Goal: Complete application form: Complete application form

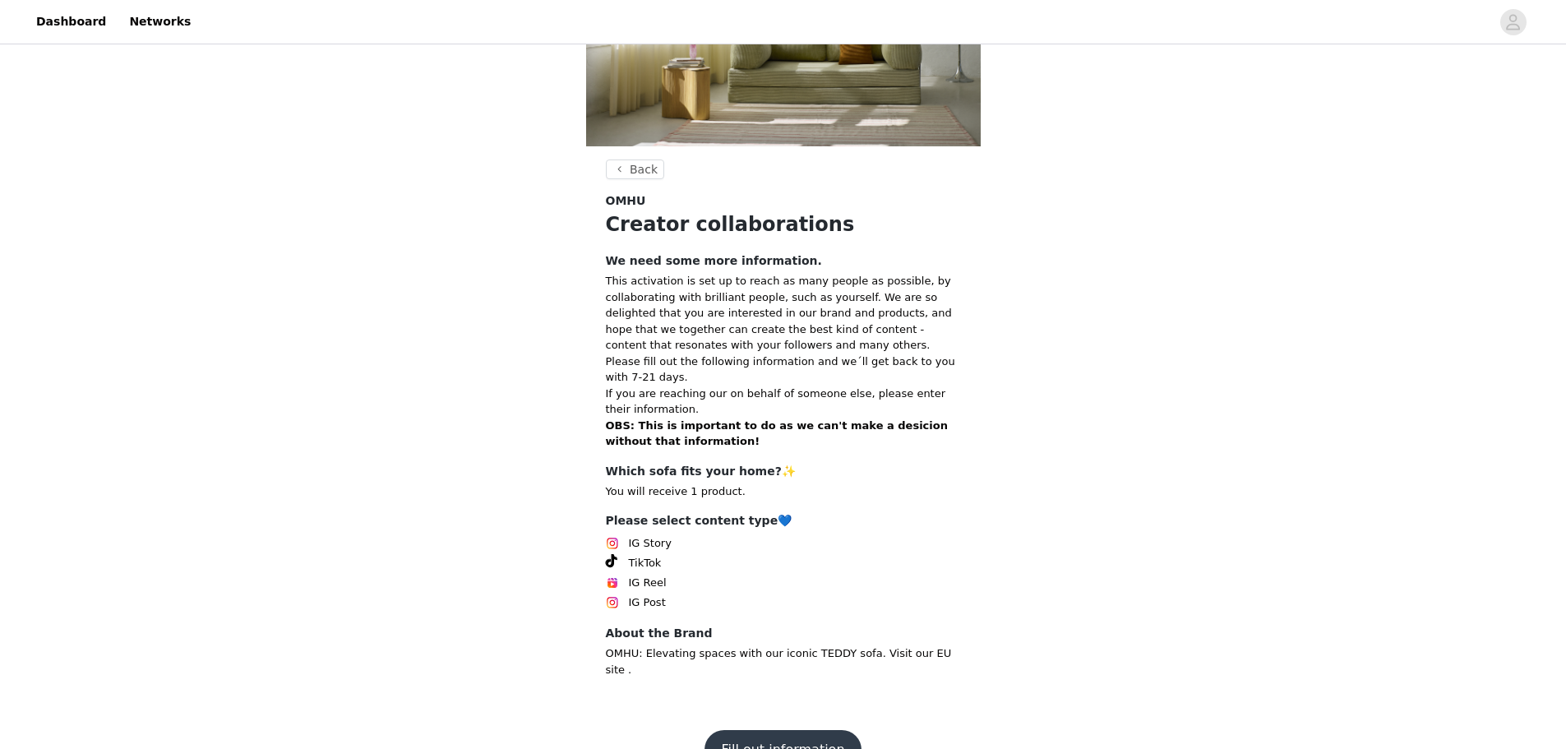
scroll to position [189, 0]
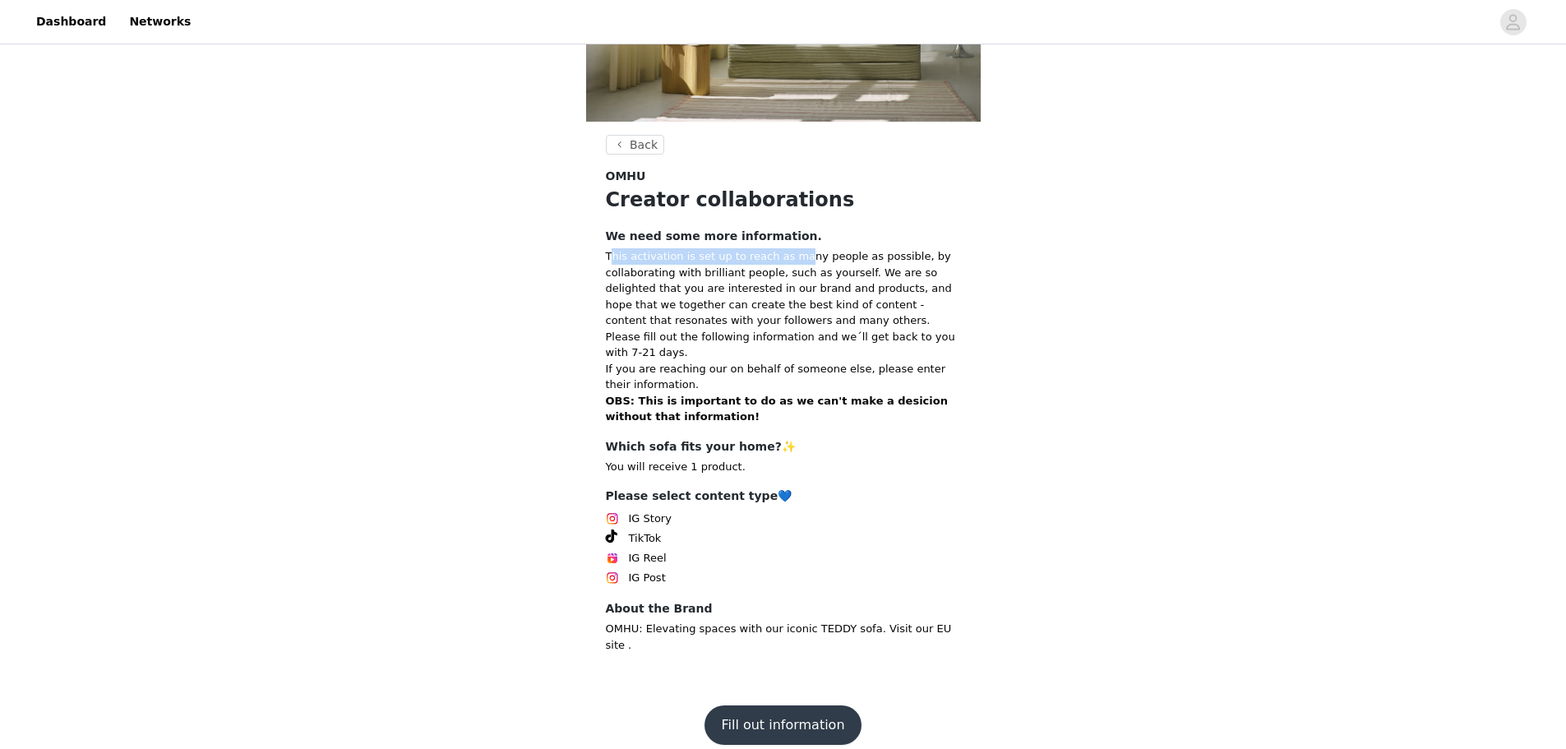
drag, startPoint x: 625, startPoint y: 261, endPoint x: 788, endPoint y: 260, distance: 162.8
click at [788, 260] on p "This activation is set up to reach as many people as possible, by collaborating…" at bounding box center [783, 288] width 355 height 81
click at [794, 256] on p "This activation is set up to reach as many people as possible, by collaborating…" at bounding box center [783, 288] width 355 height 81
click at [769, 706] on button "Fill out information" at bounding box center [783, 724] width 156 height 39
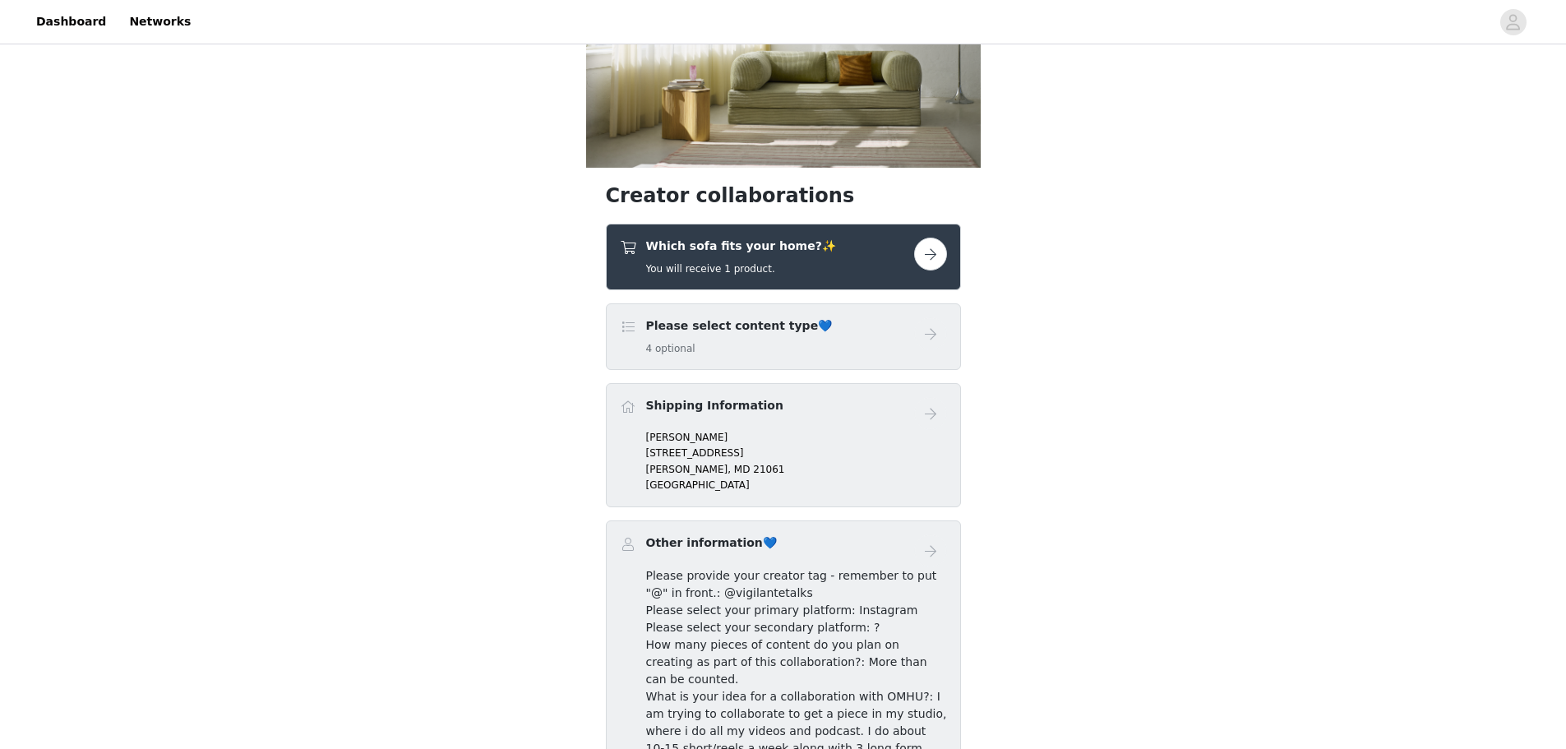
scroll to position [164, 0]
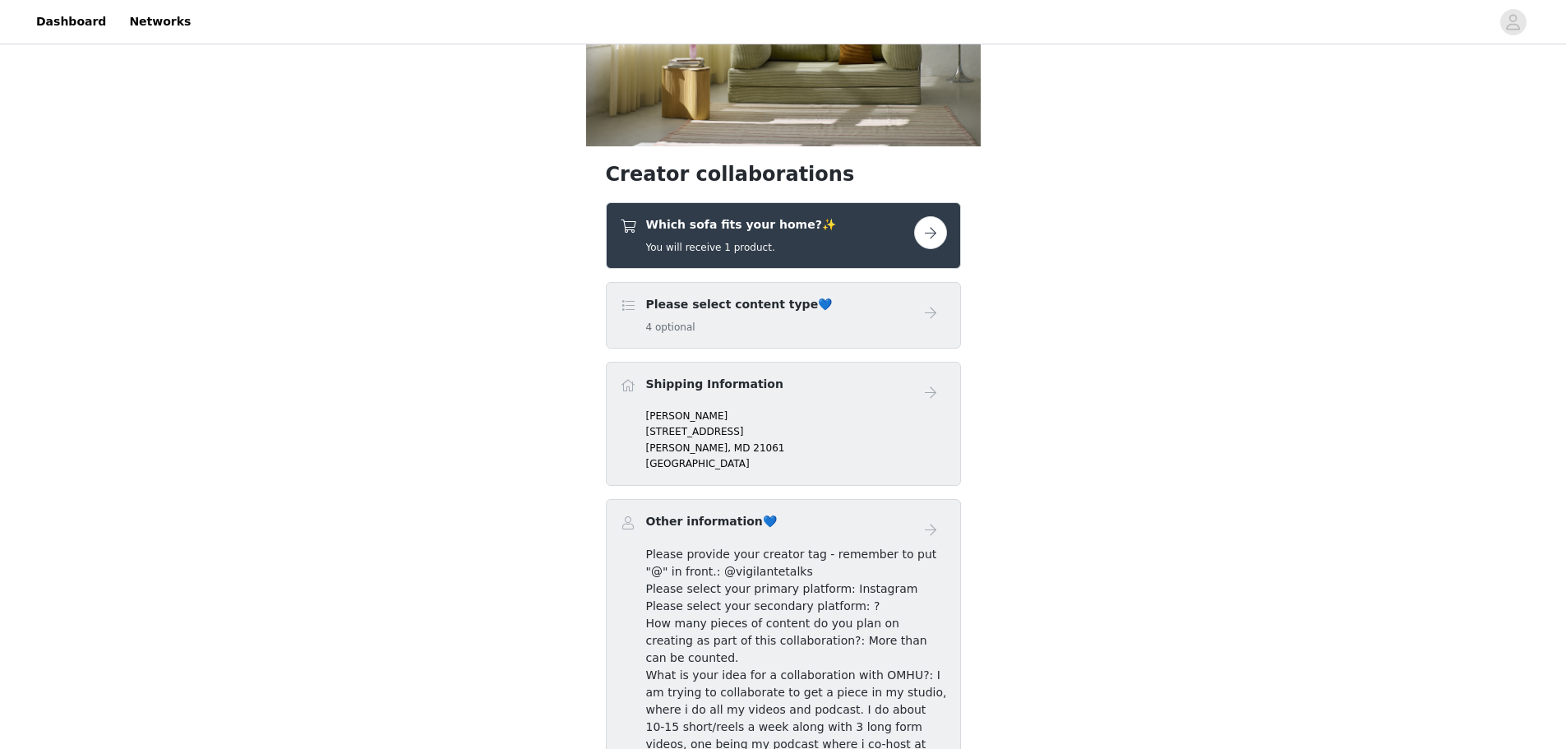
click at [784, 247] on h5 "You will receive 1 product." at bounding box center [741, 247] width 190 height 15
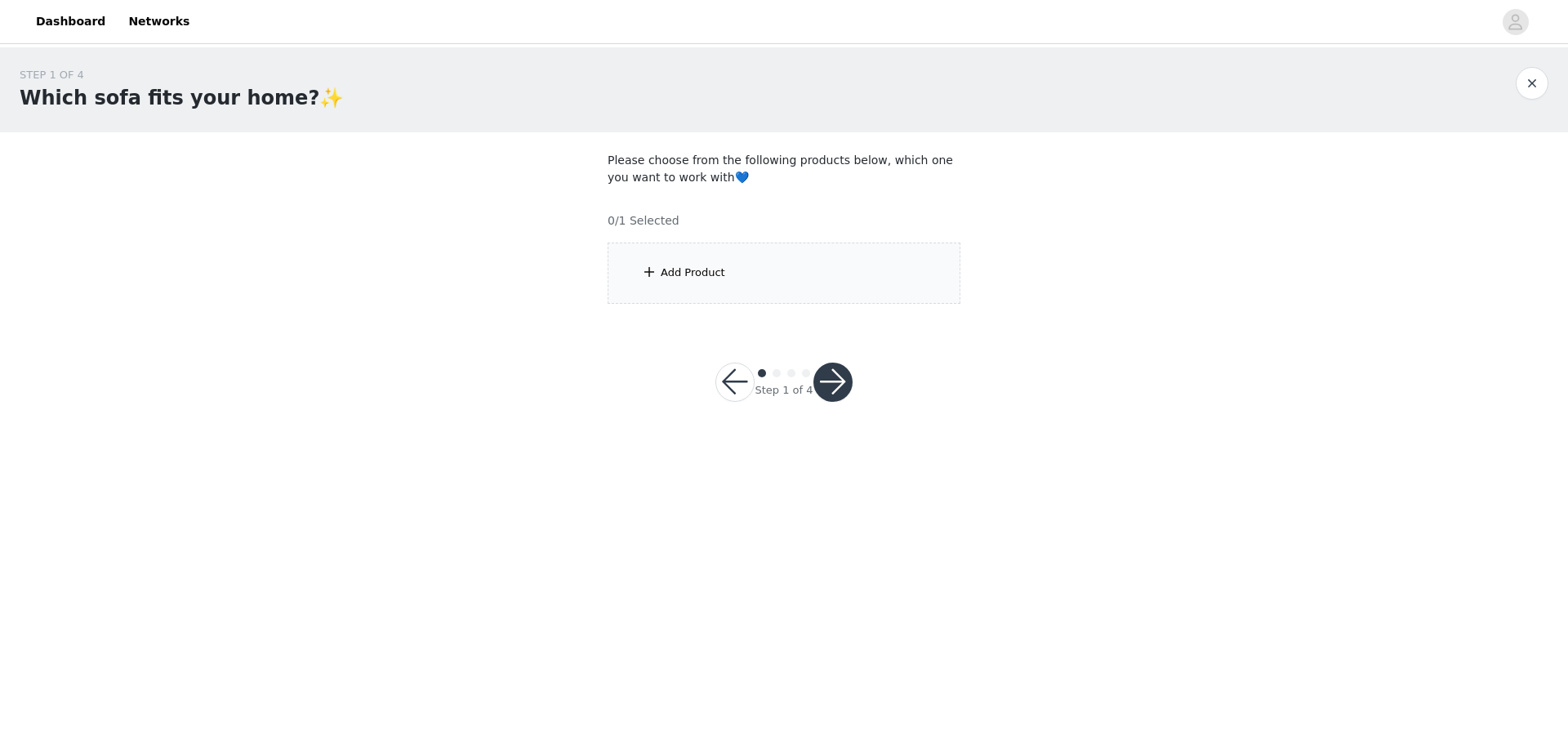
click at [730, 381] on button "button" at bounding box center [734, 381] width 39 height 39
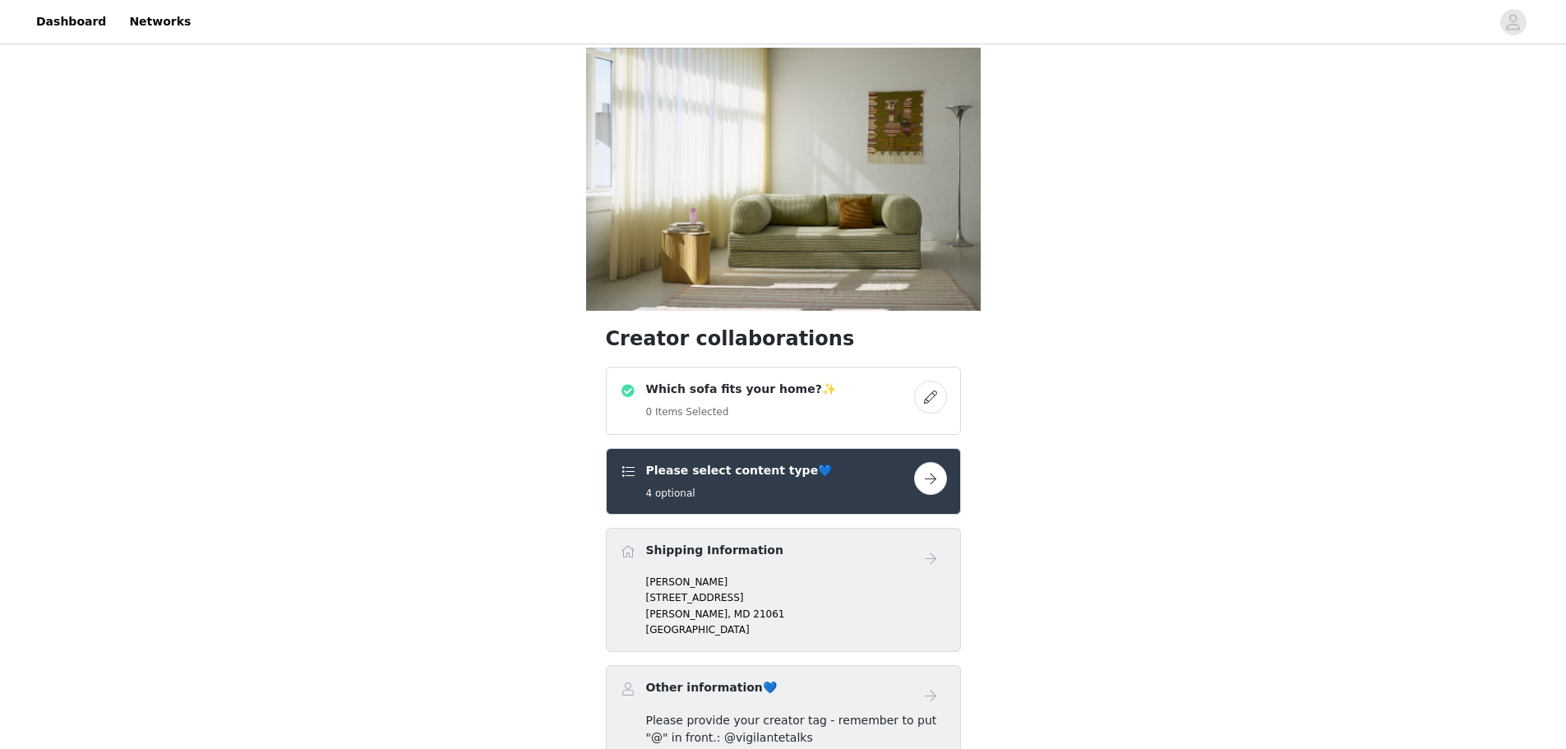
click at [825, 396] on div "Which sofa fits your home?✨ 0 Items Selected" at bounding box center [767, 401] width 294 height 40
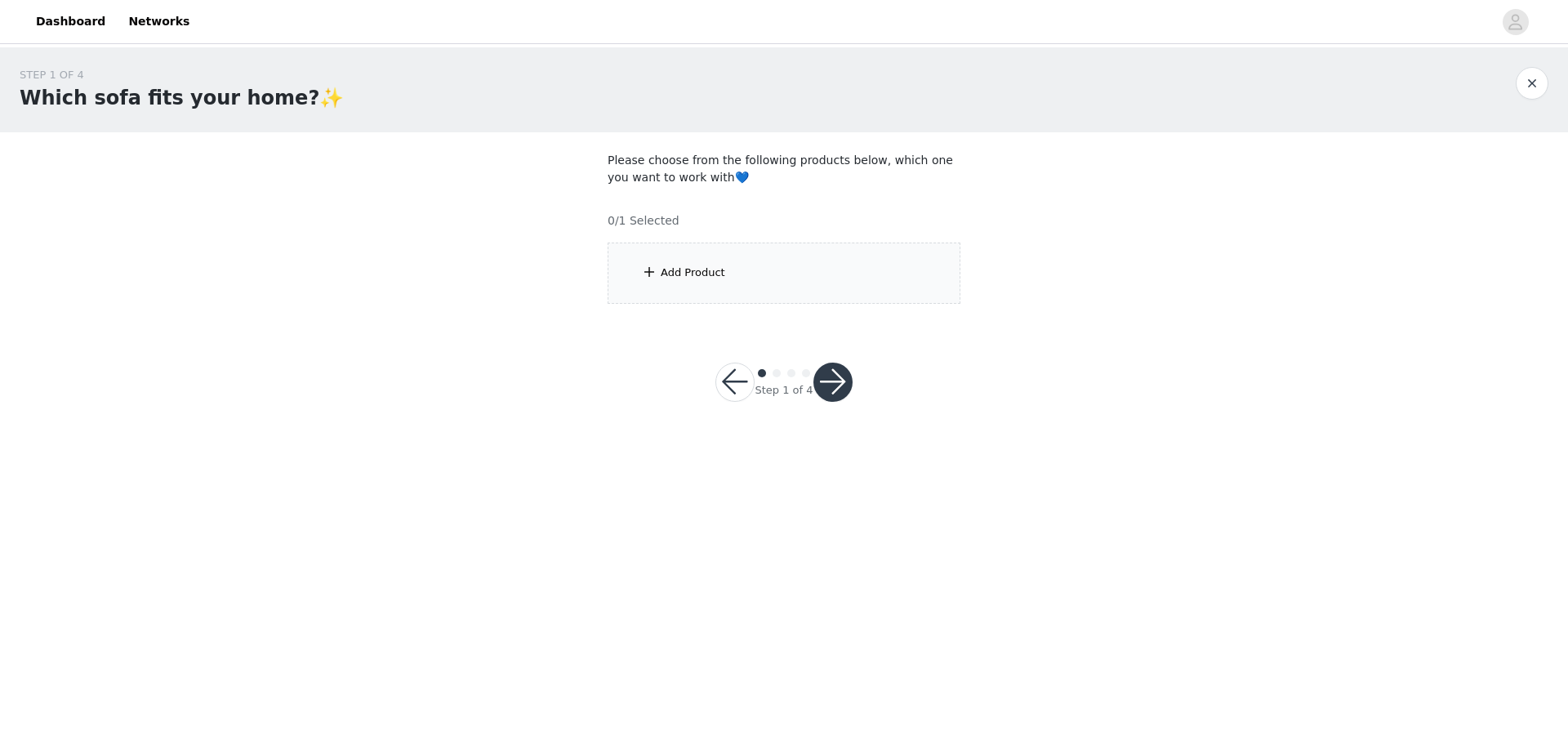
click at [647, 273] on span at bounding box center [649, 272] width 16 height 20
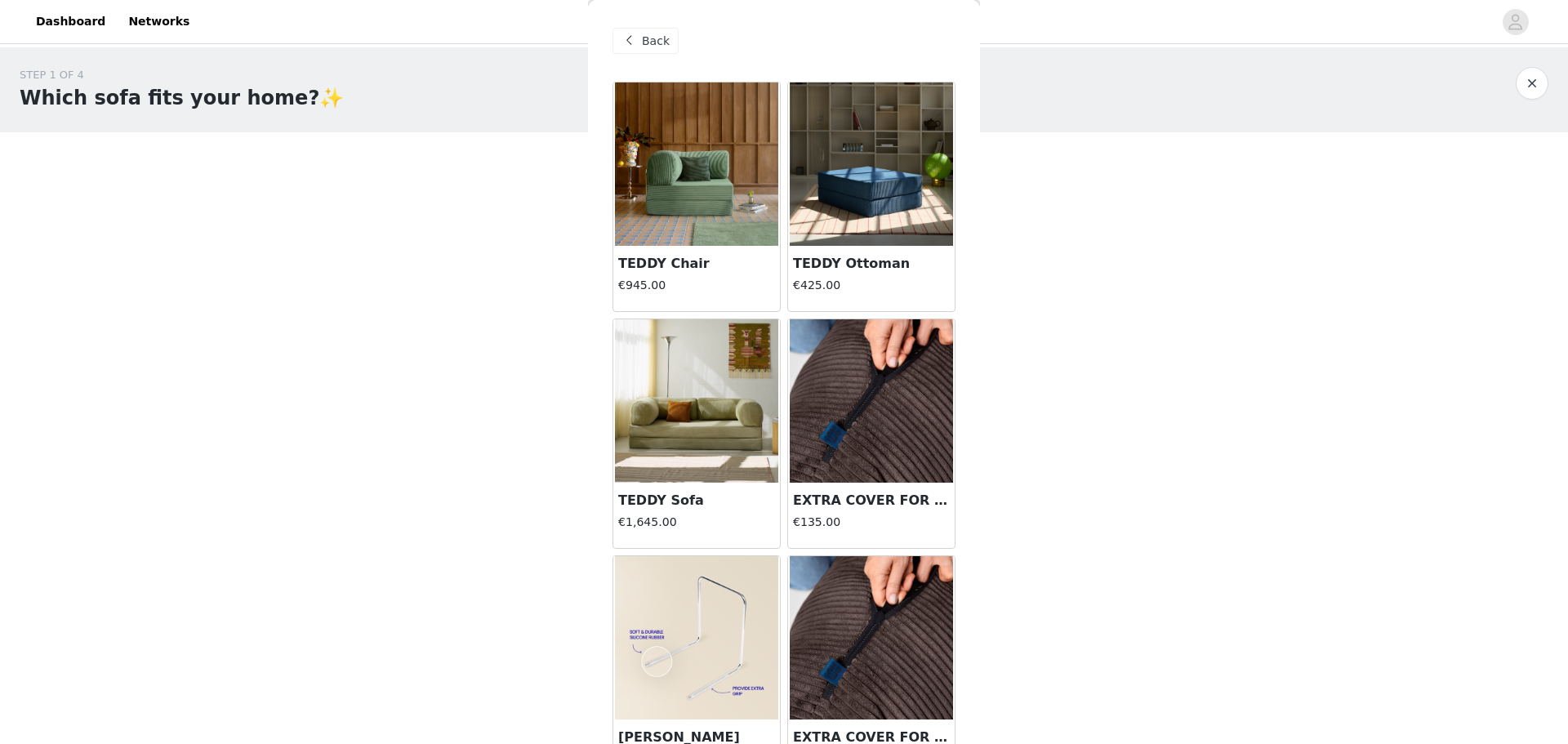
click at [740, 371] on img at bounding box center [697, 400] width 163 height 163
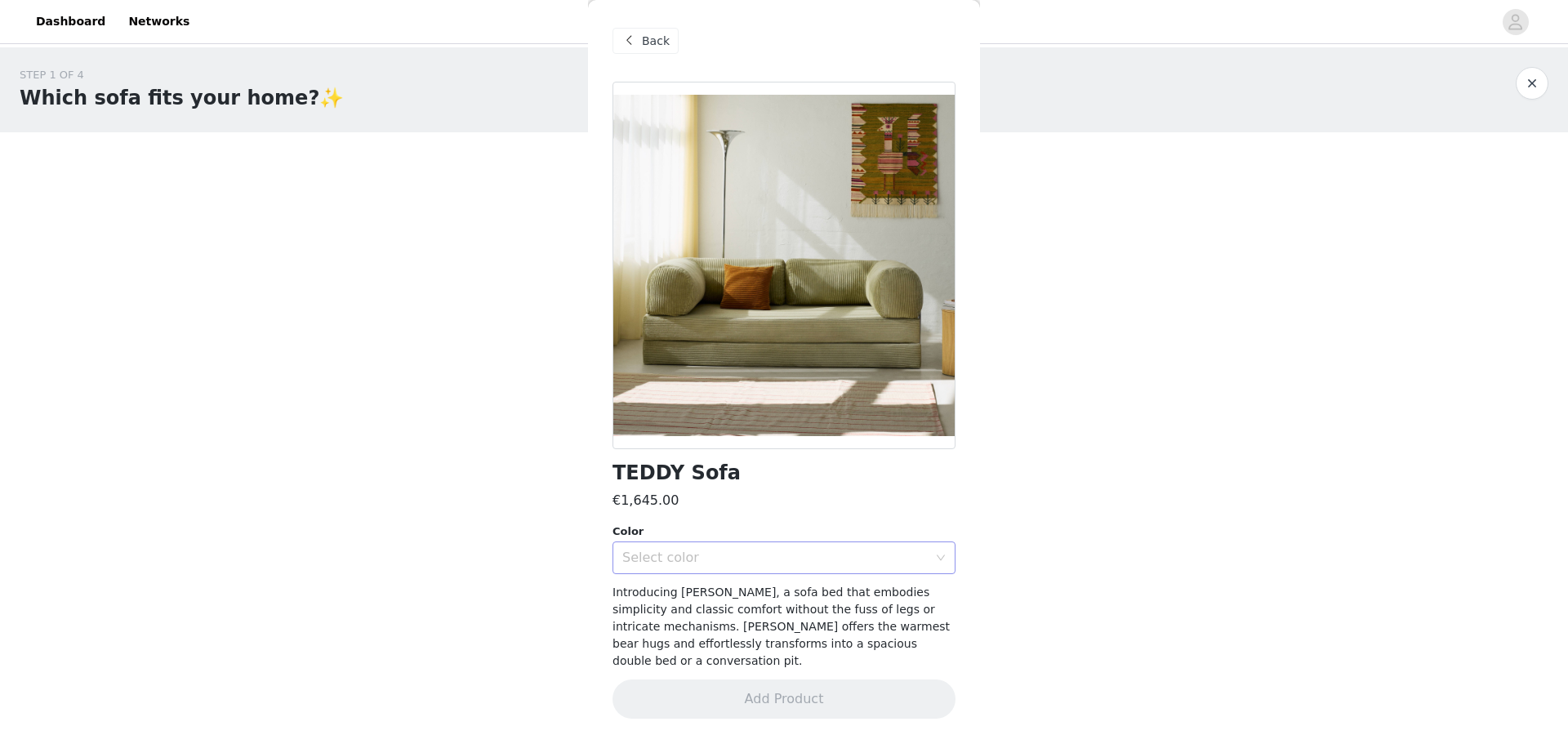
click at [772, 573] on div "Select color" at bounding box center [784, 557] width 343 height 33
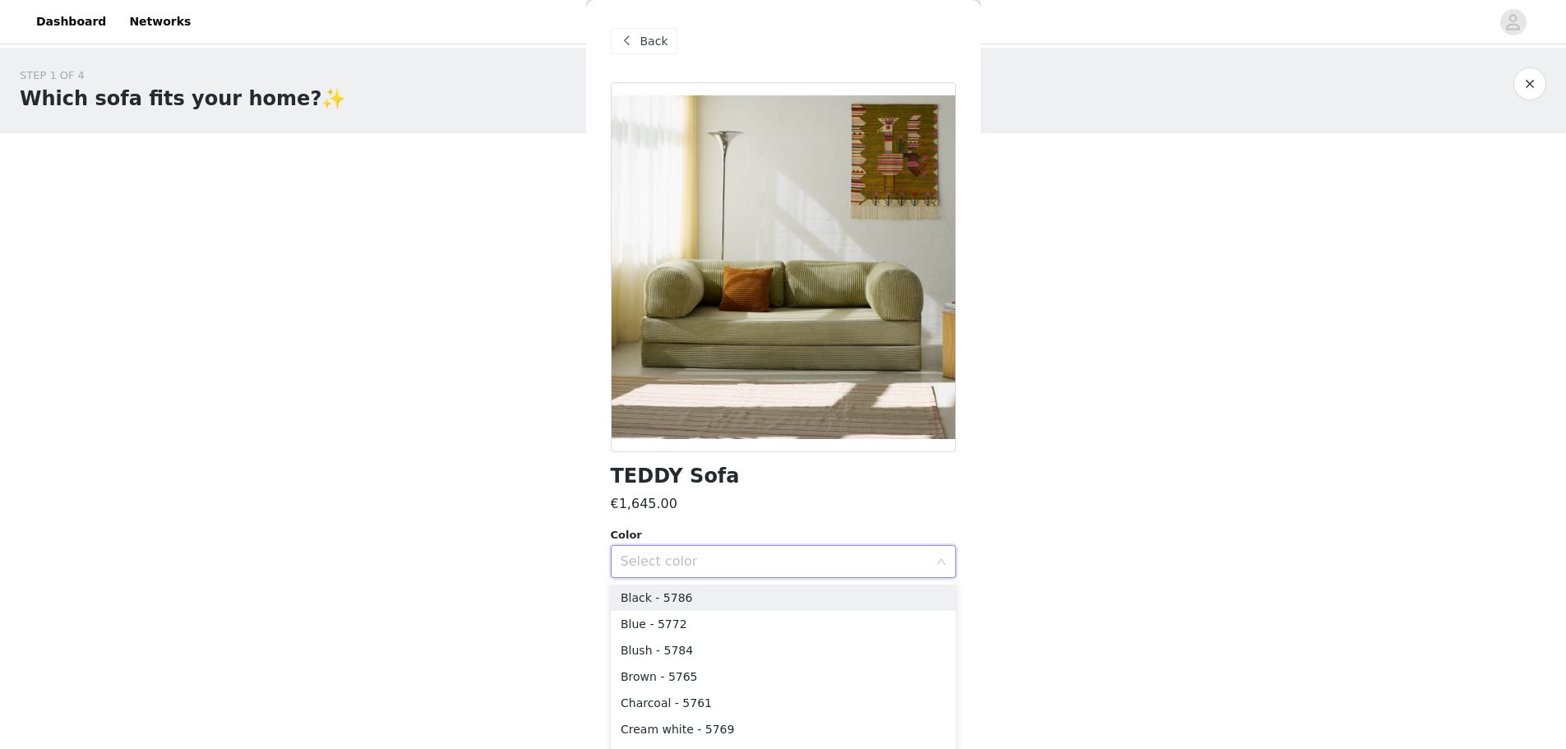
click at [1292, 492] on body "Dashboard Networks STEP 1 OF 4 Which sofa fits your home?✨ Please choose from t…" at bounding box center [783, 374] width 1566 height 749
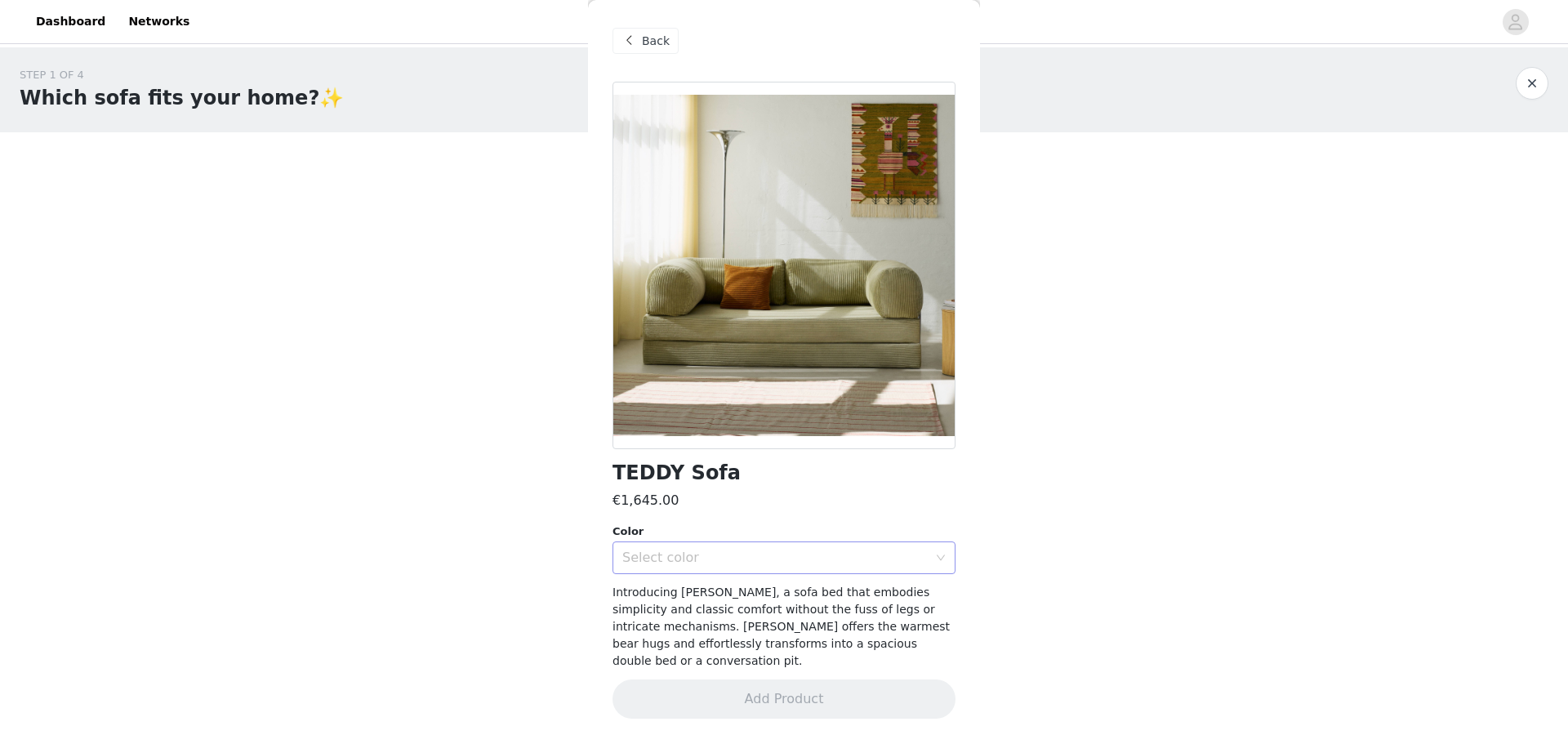
click at [940, 557] on icon "icon: down" at bounding box center [941, 558] width 10 height 10
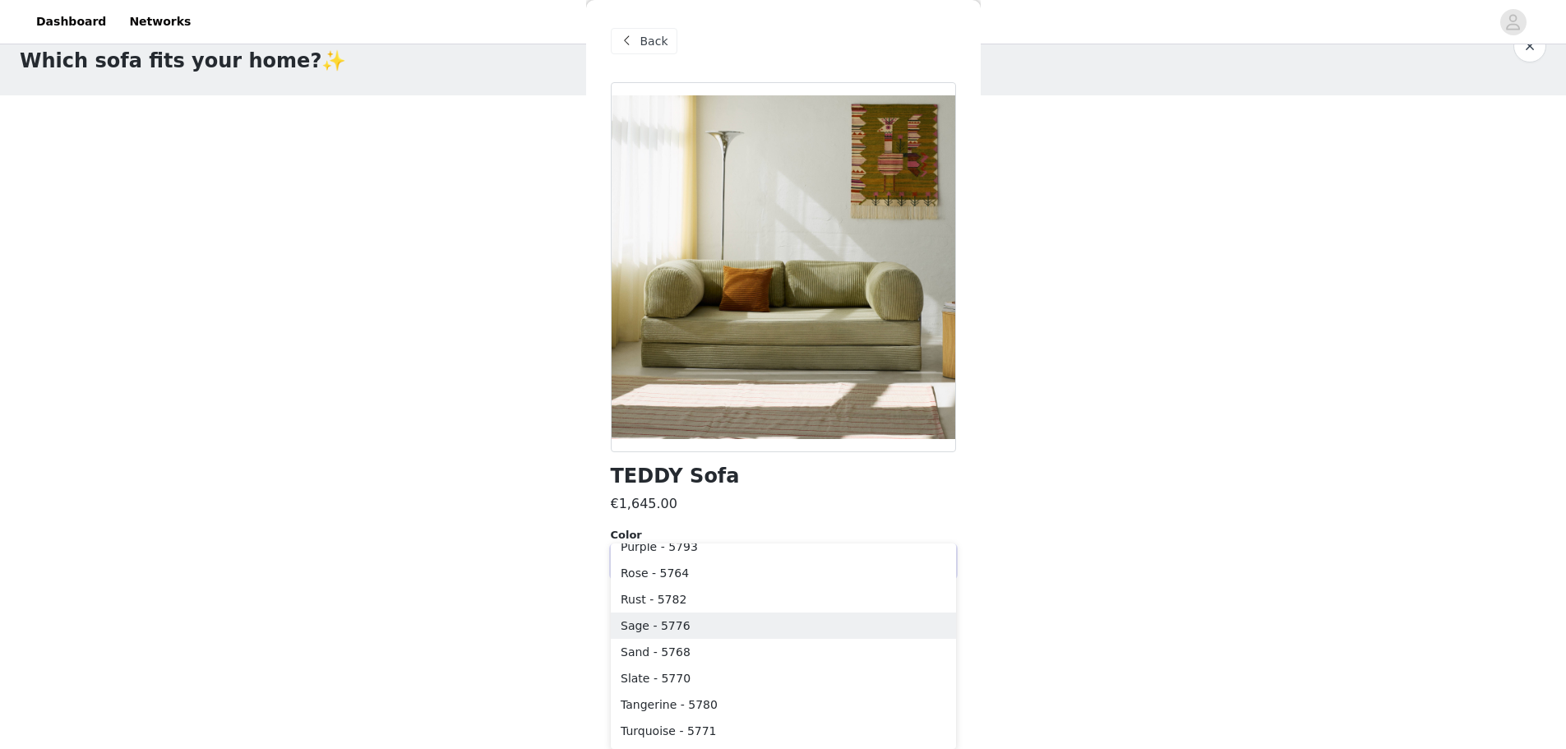
scroll to position [247, 0]
click at [672, 605] on li "Orange - 5781" at bounding box center [783, 602] width 345 height 26
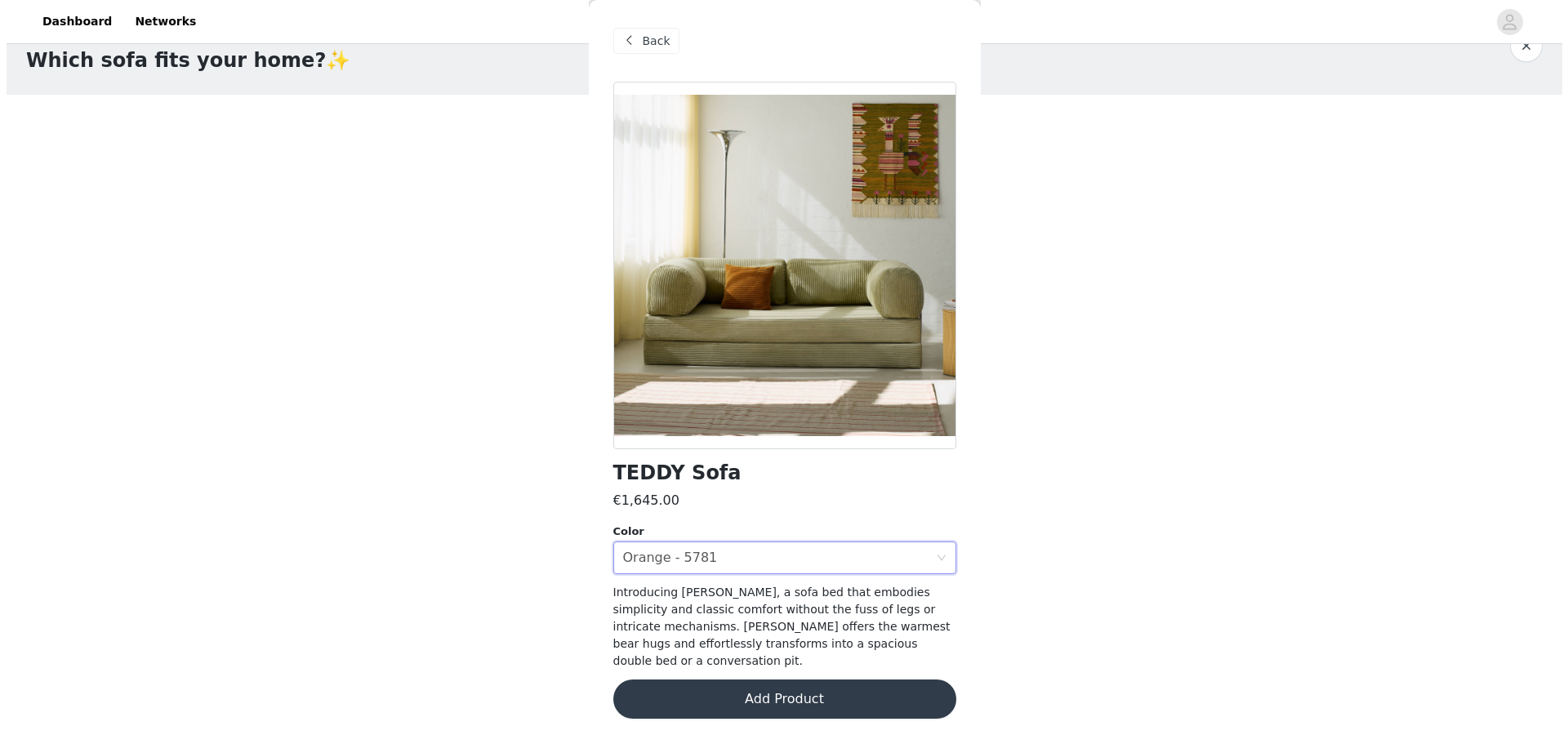
scroll to position [0, 0]
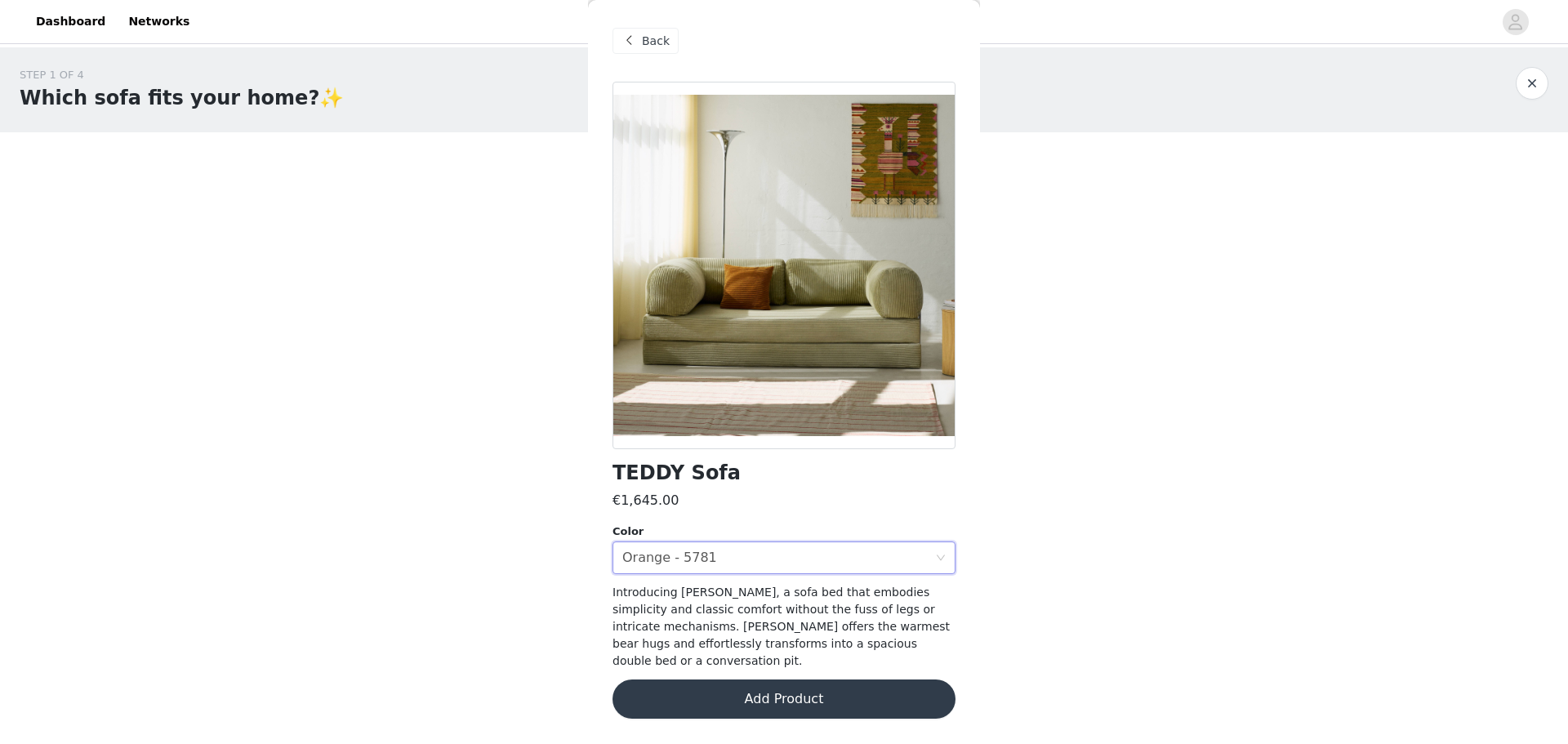
click at [651, 41] on span "Back" at bounding box center [656, 41] width 28 height 17
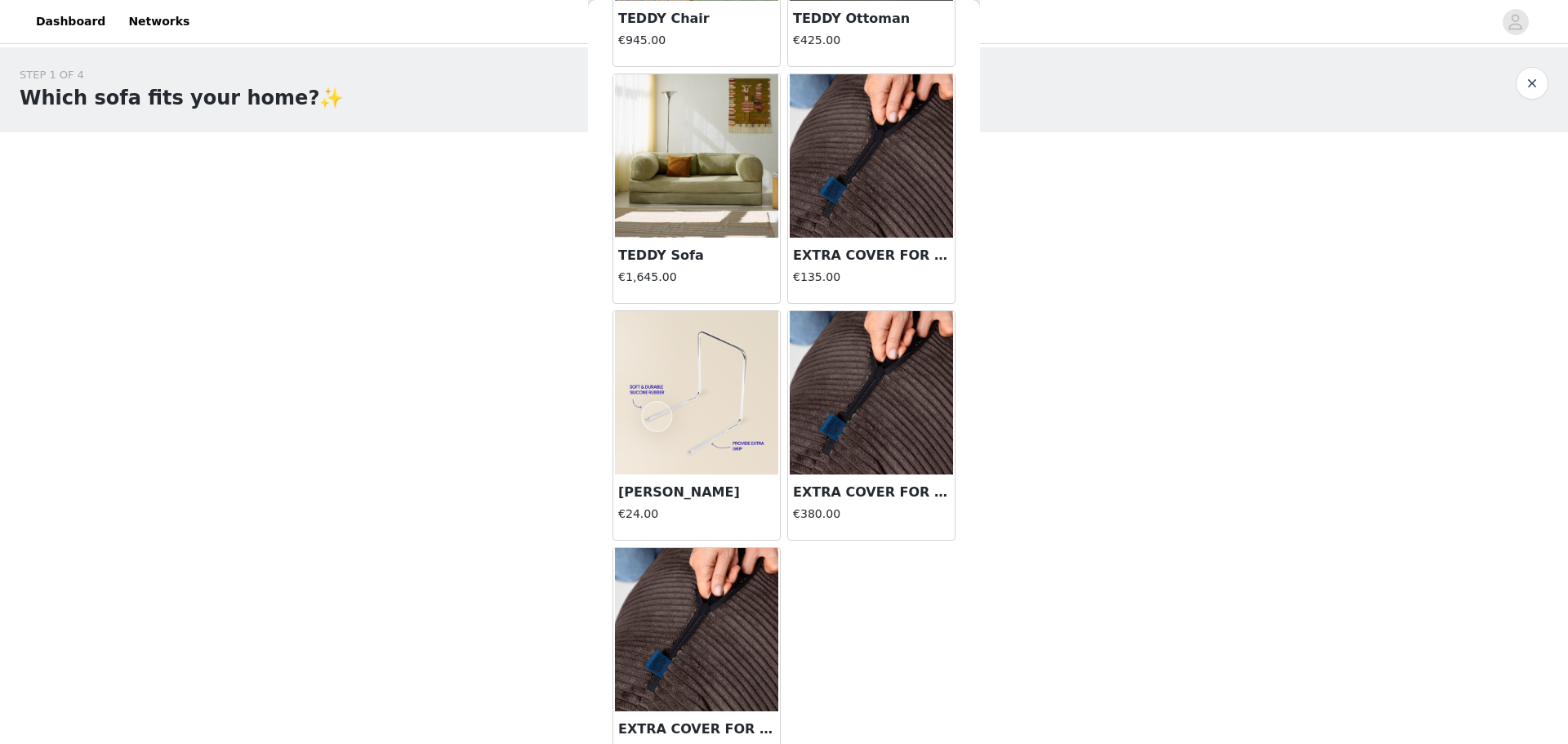
scroll to position [282, 0]
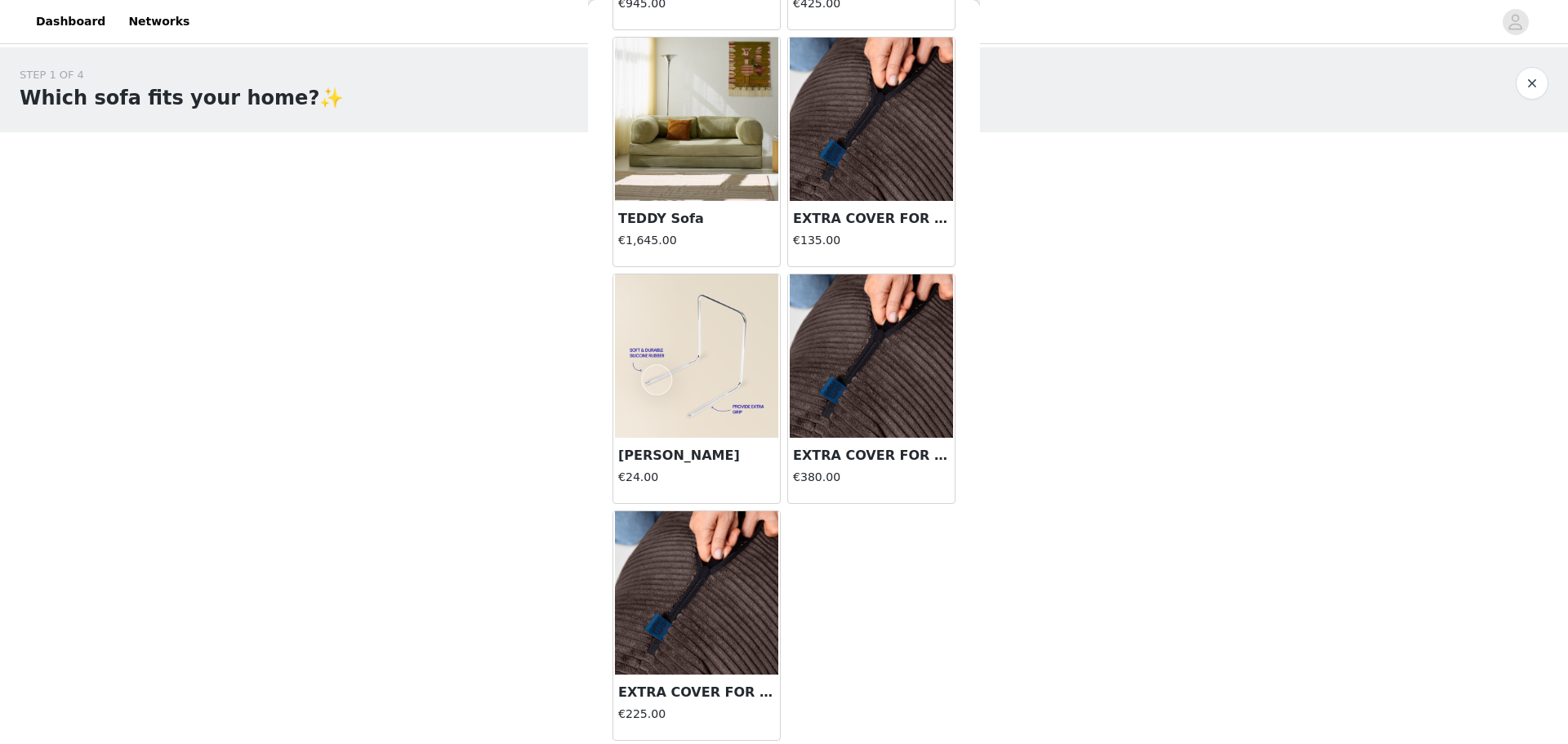
click at [686, 118] on img at bounding box center [697, 119] width 163 height 163
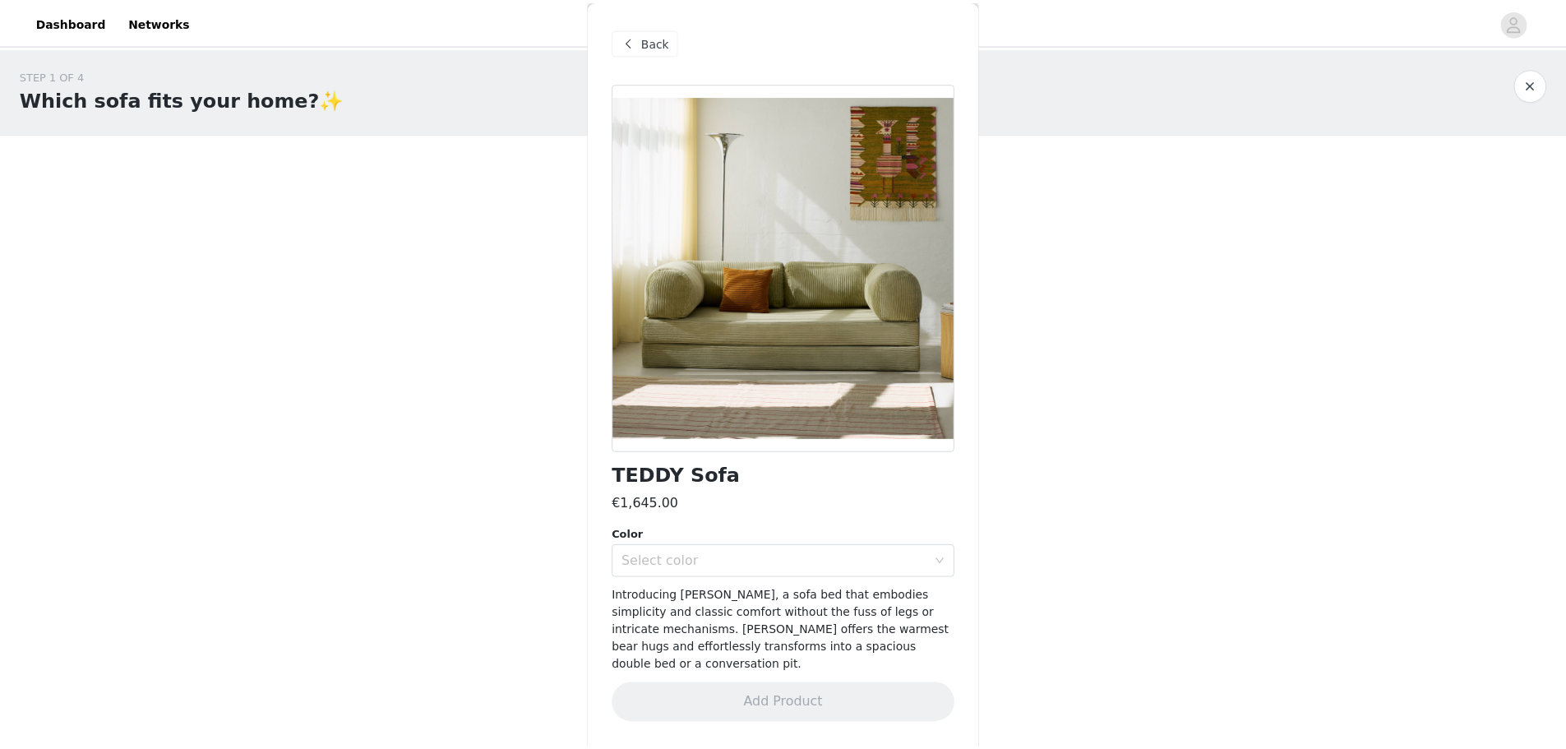
scroll to position [0, 0]
click at [756, 560] on div "Select color" at bounding box center [779, 561] width 307 height 16
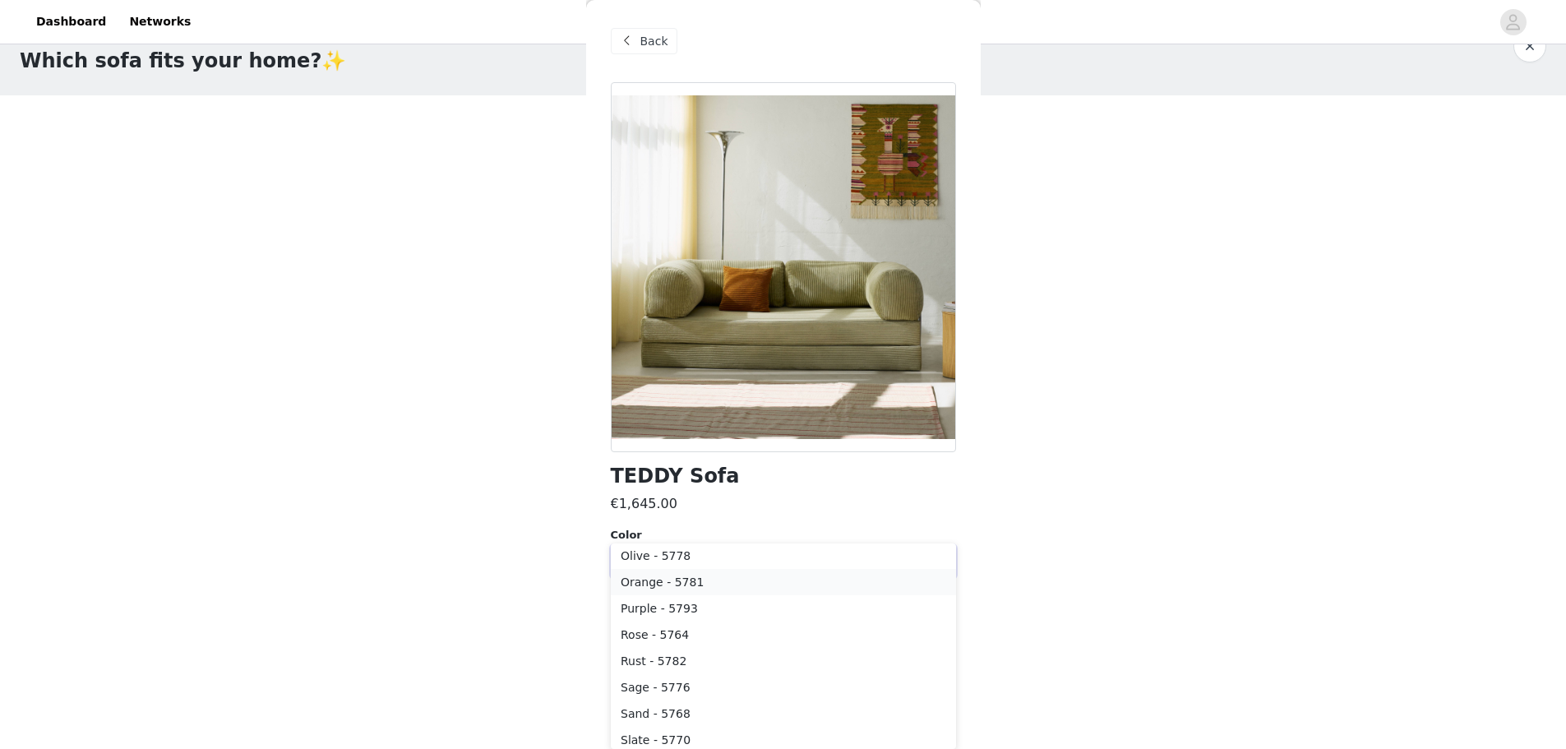
scroll to position [266, 0]
click at [672, 588] on li "Orange - 5781" at bounding box center [783, 583] width 345 height 26
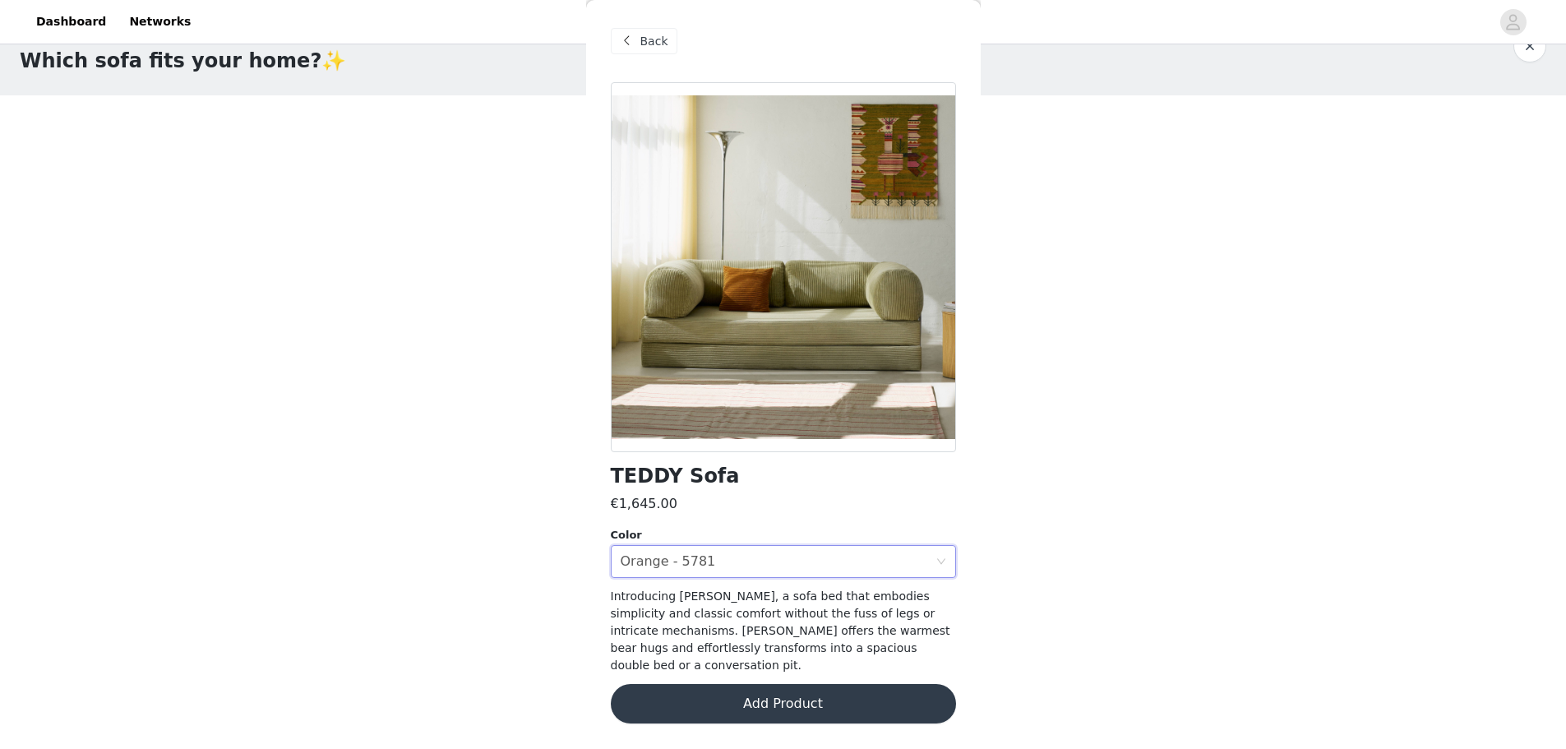
scroll to position [0, 0]
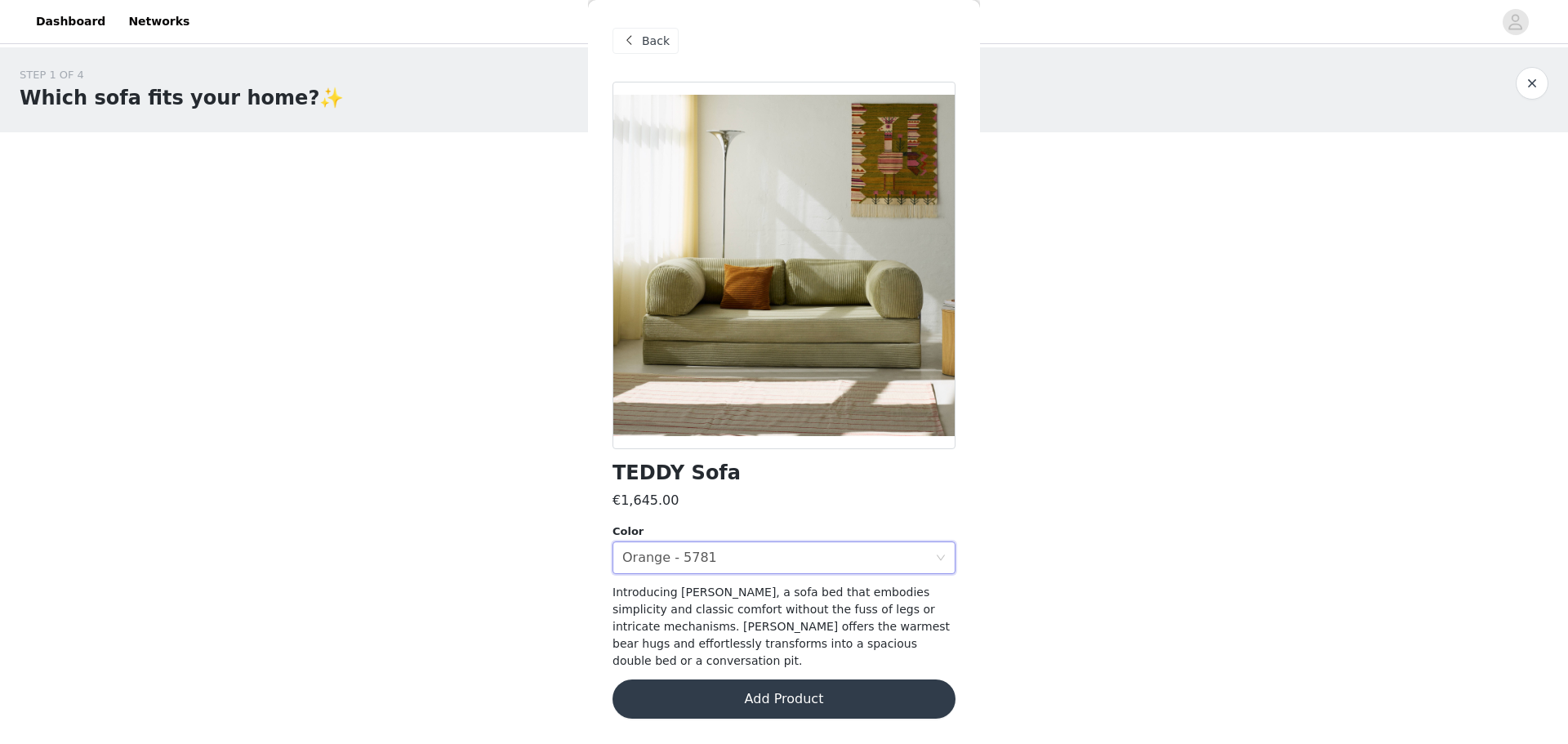
click at [820, 695] on button "Add Product" at bounding box center [784, 698] width 343 height 39
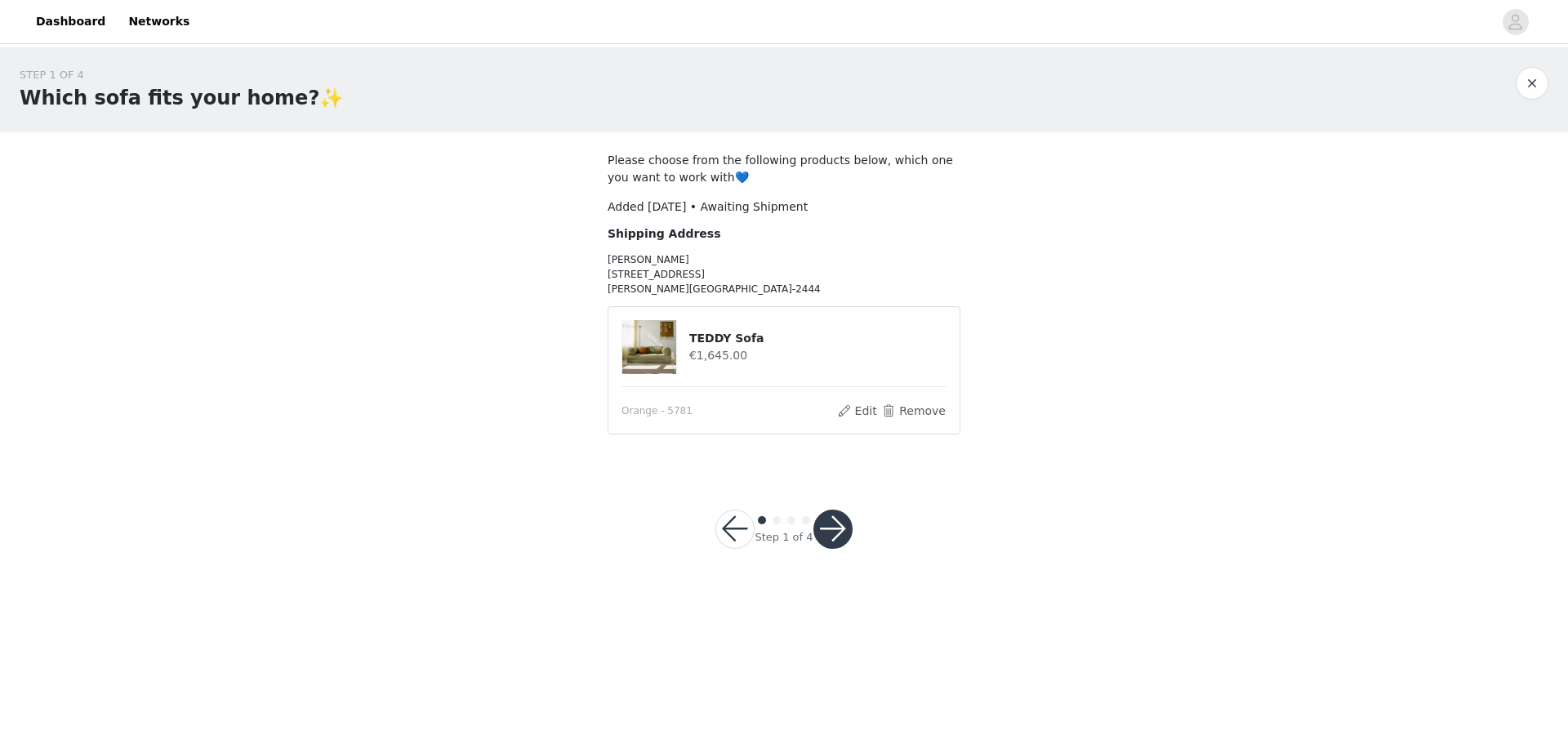
click at [826, 542] on button "button" at bounding box center [833, 528] width 39 height 39
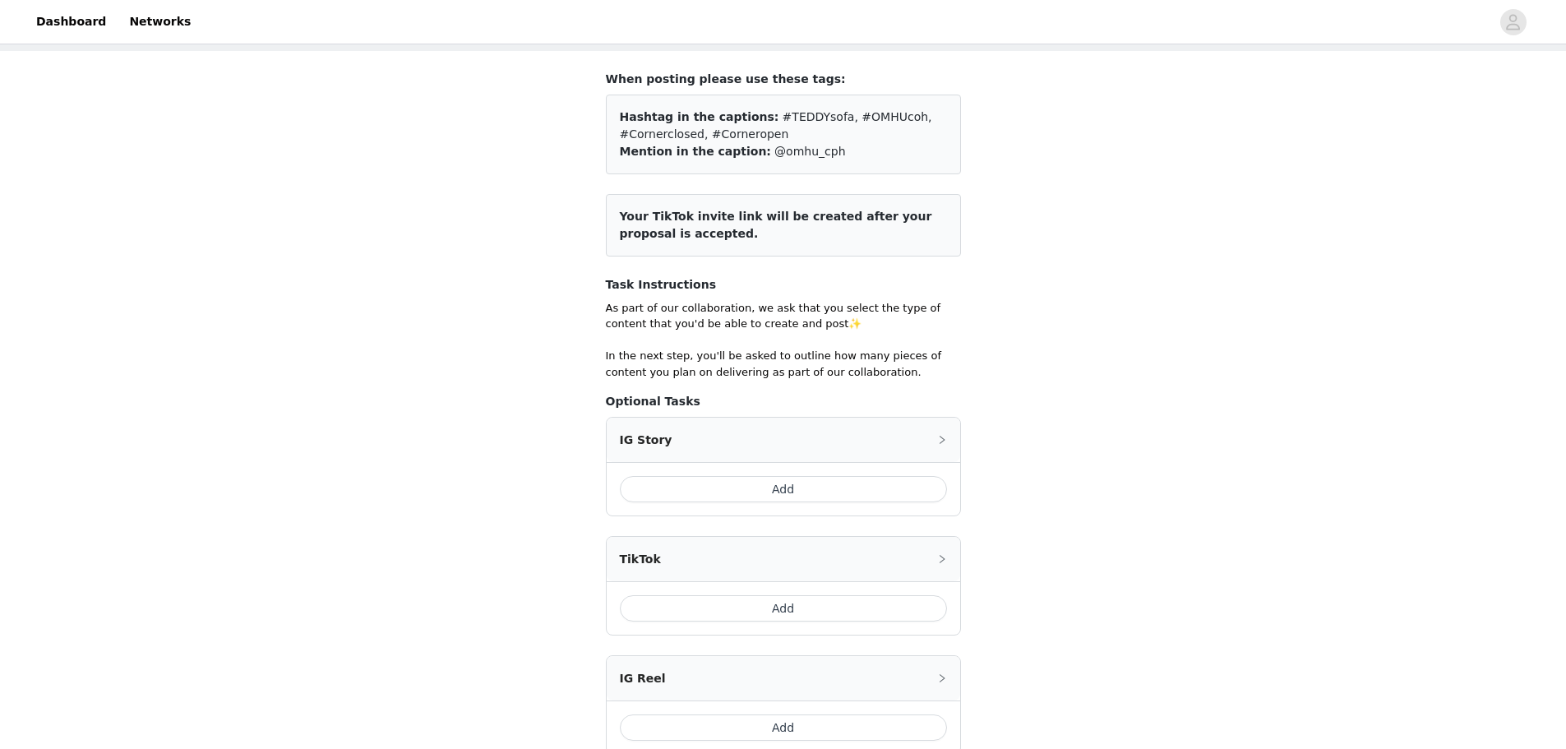
click at [1137, 437] on div "STEP 2 OF 4 Please select content type💙 When posting please use these tags: Has…" at bounding box center [783, 439] width 1566 height 948
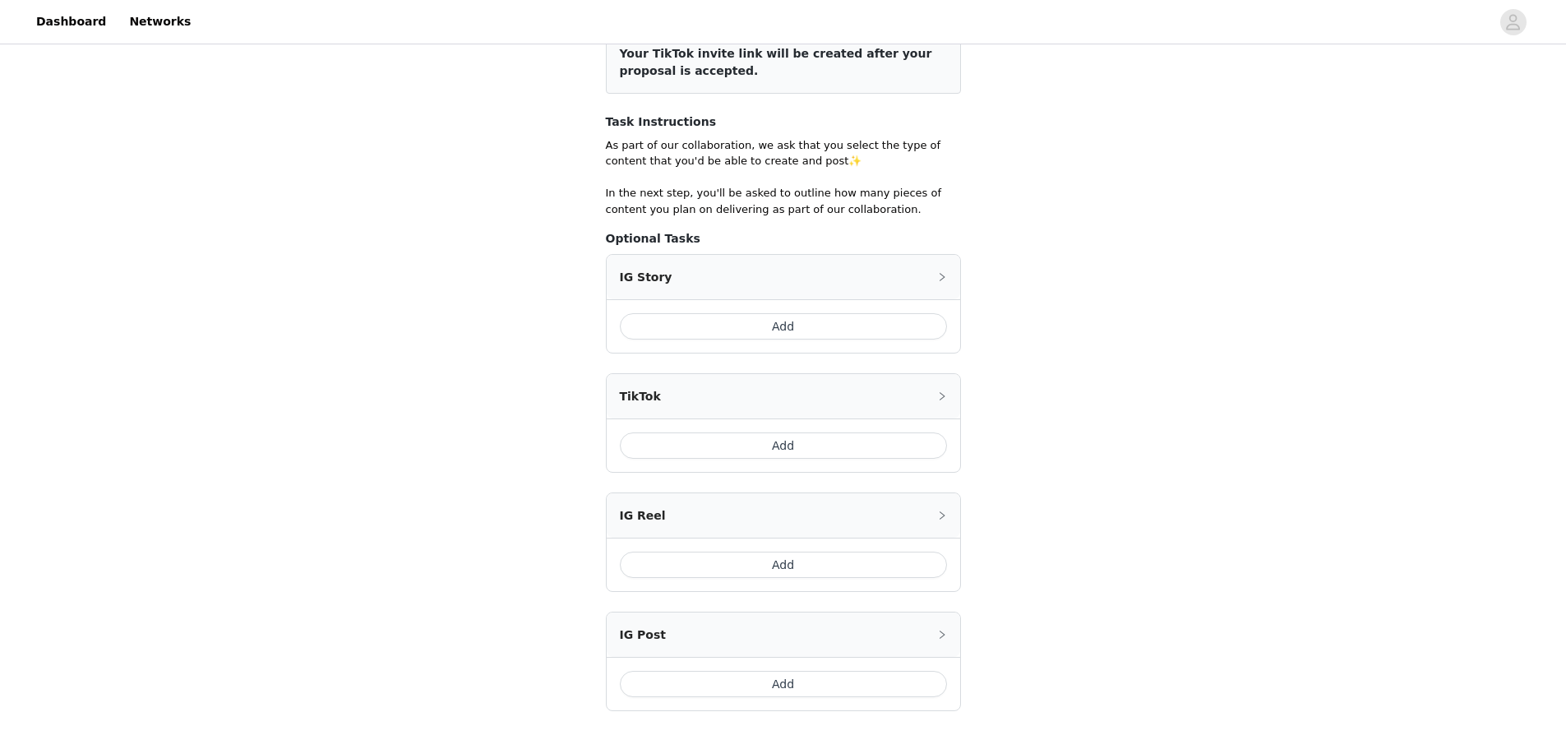
scroll to position [247, 0]
click at [944, 276] on icon "icon: right" at bounding box center [942, 275] width 5 height 8
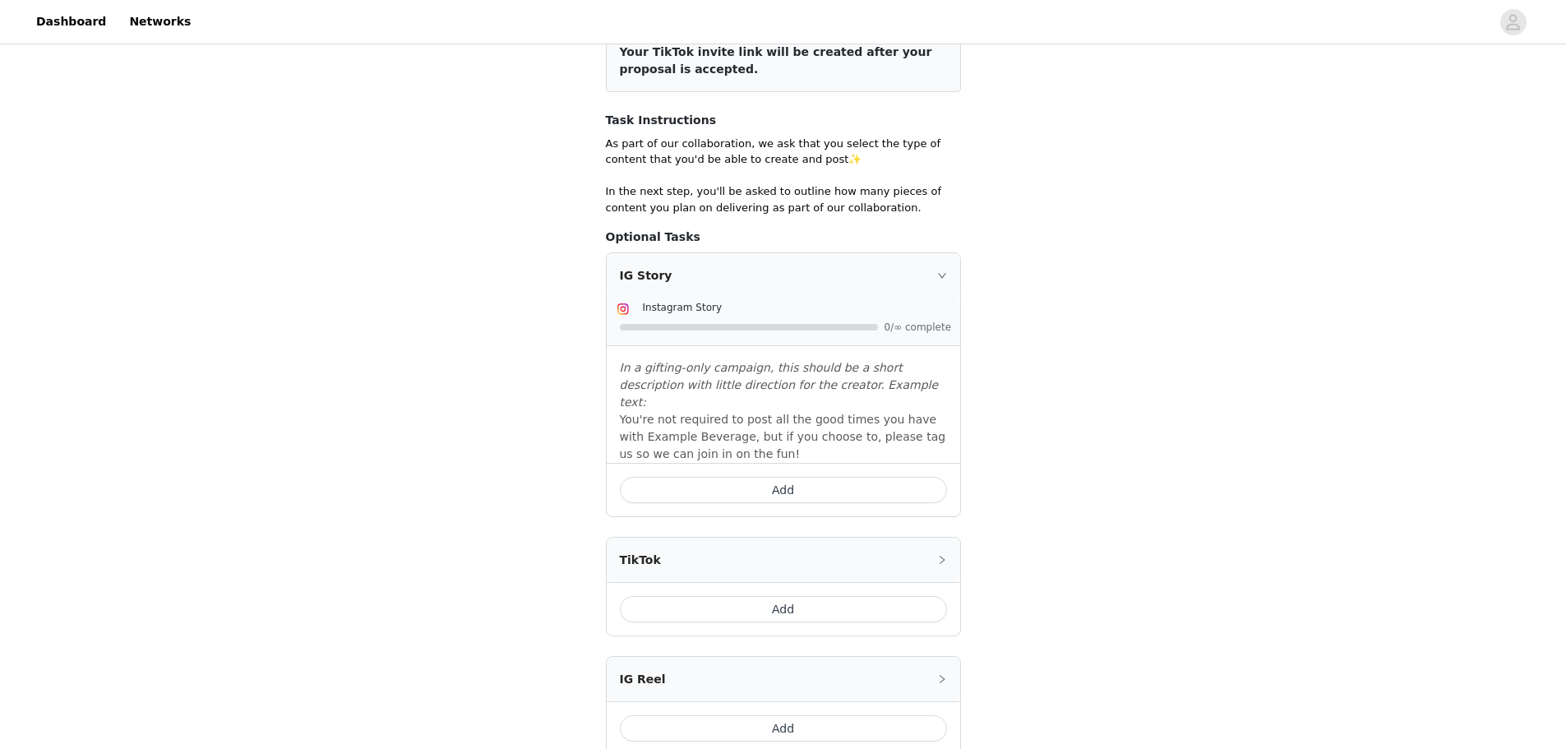
click at [944, 276] on icon "icon: right" at bounding box center [941, 275] width 8 height 5
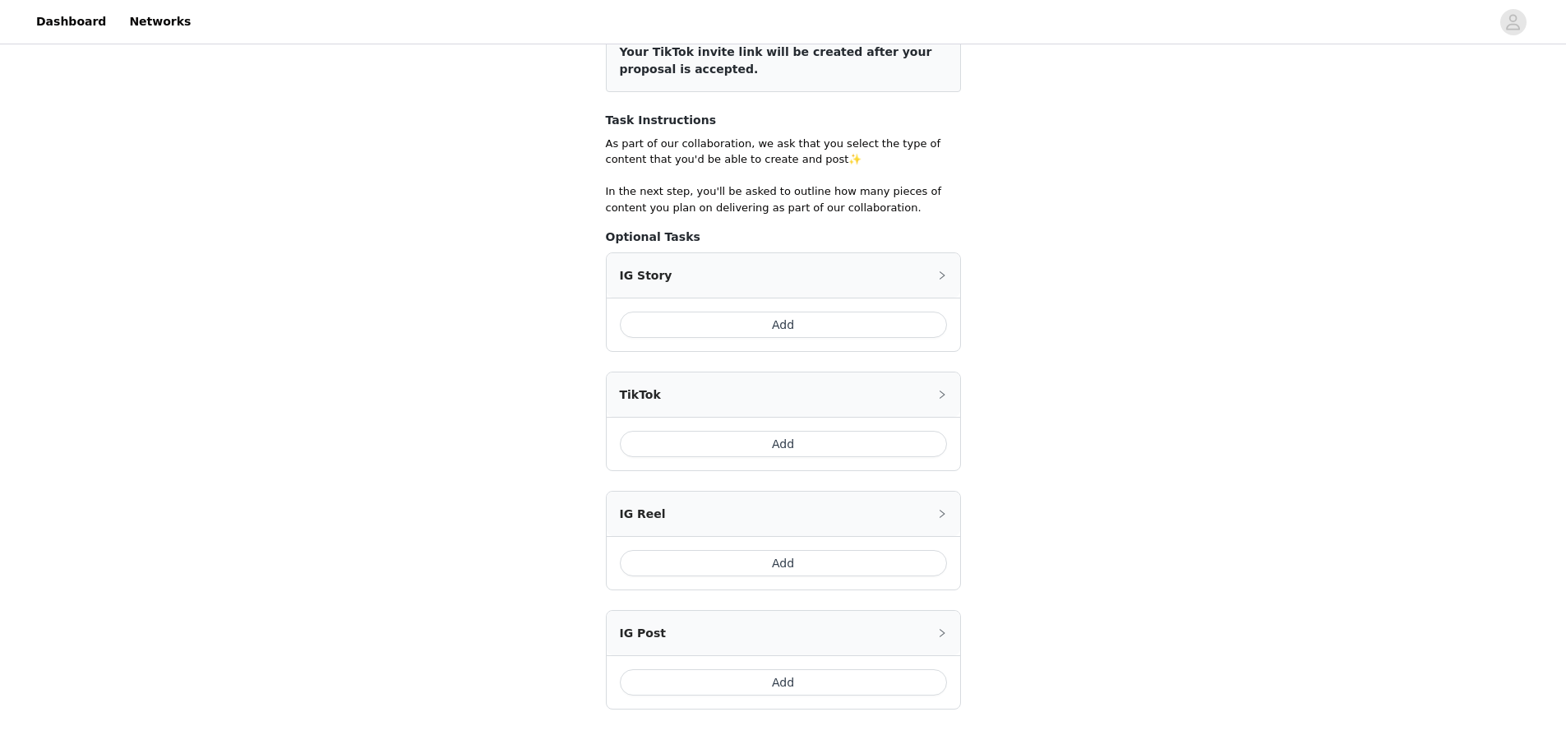
click at [808, 316] on button "Add" at bounding box center [783, 325] width 327 height 26
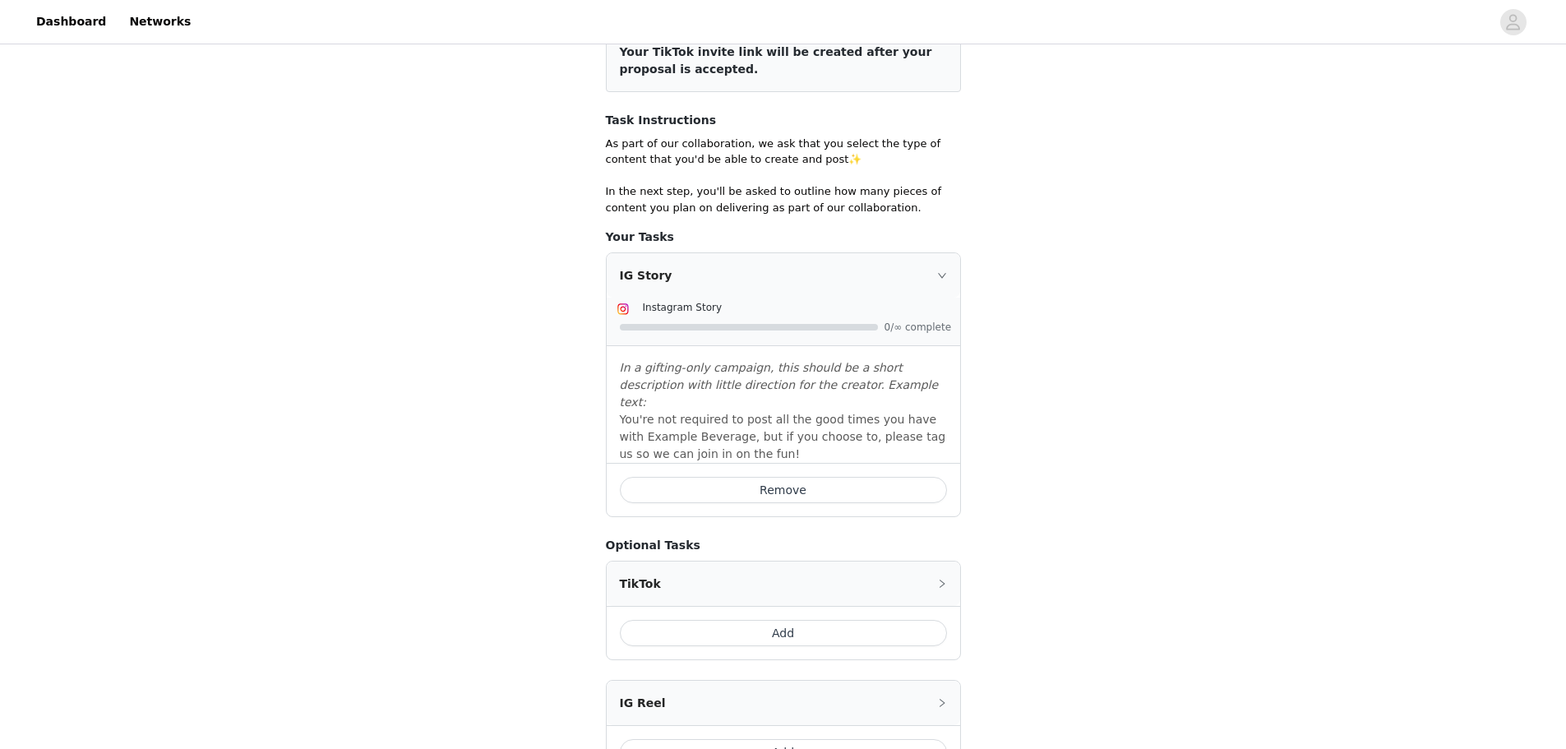
click at [948, 272] on div "IG Story" at bounding box center [783, 275] width 353 height 44
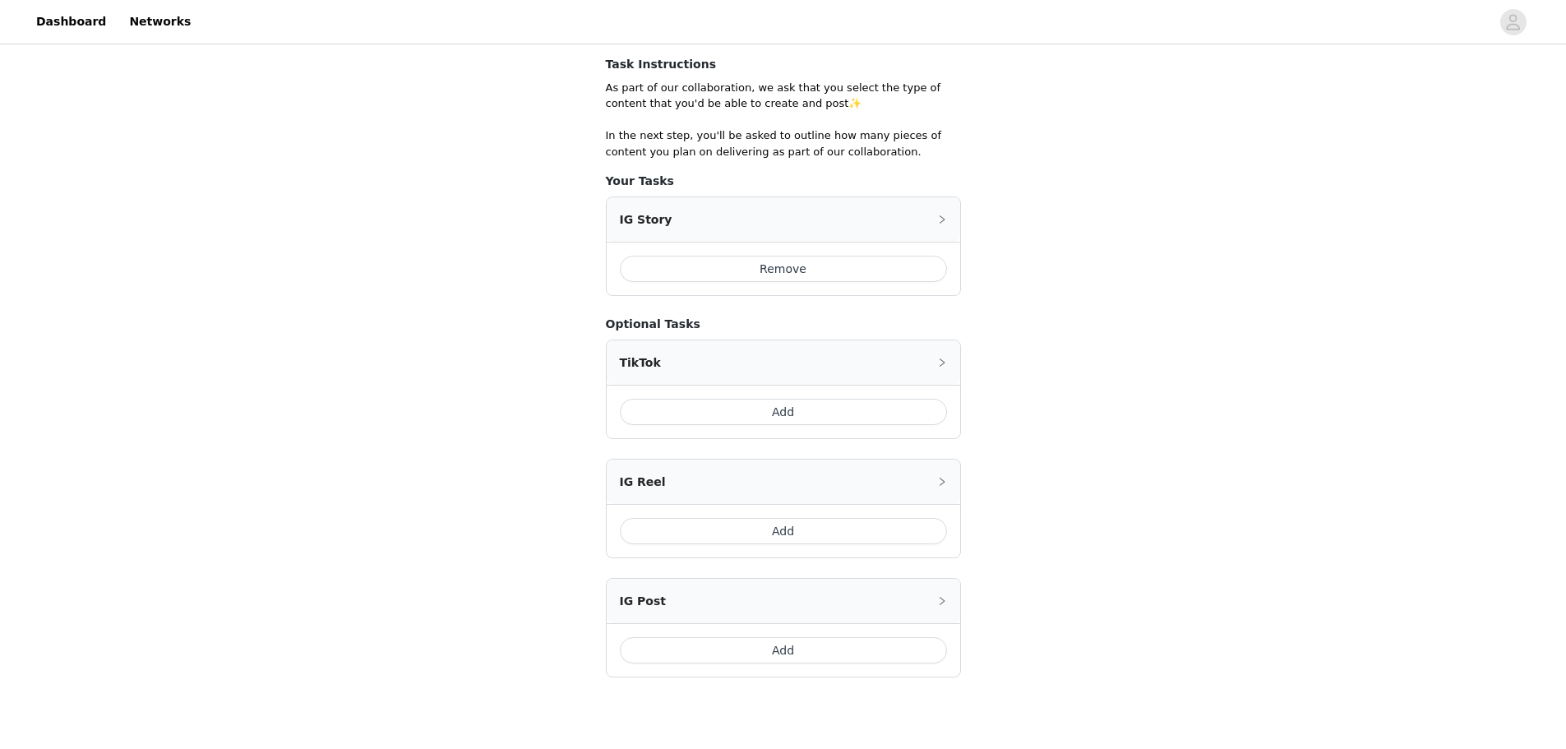
scroll to position [307, 0]
click at [941, 354] on icon "icon: right" at bounding box center [942, 358] width 10 height 10
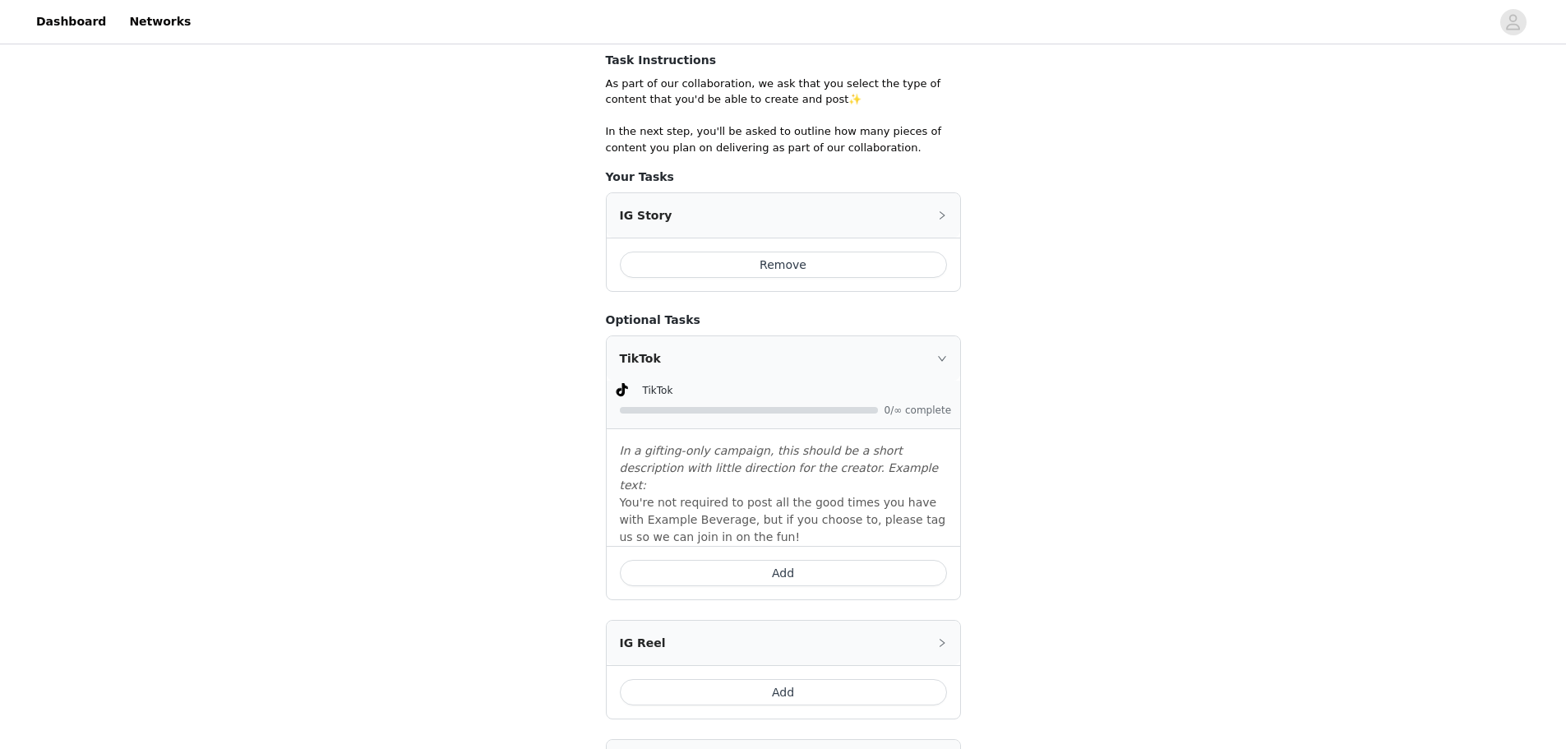
click at [941, 354] on icon "icon: right" at bounding box center [942, 358] width 10 height 10
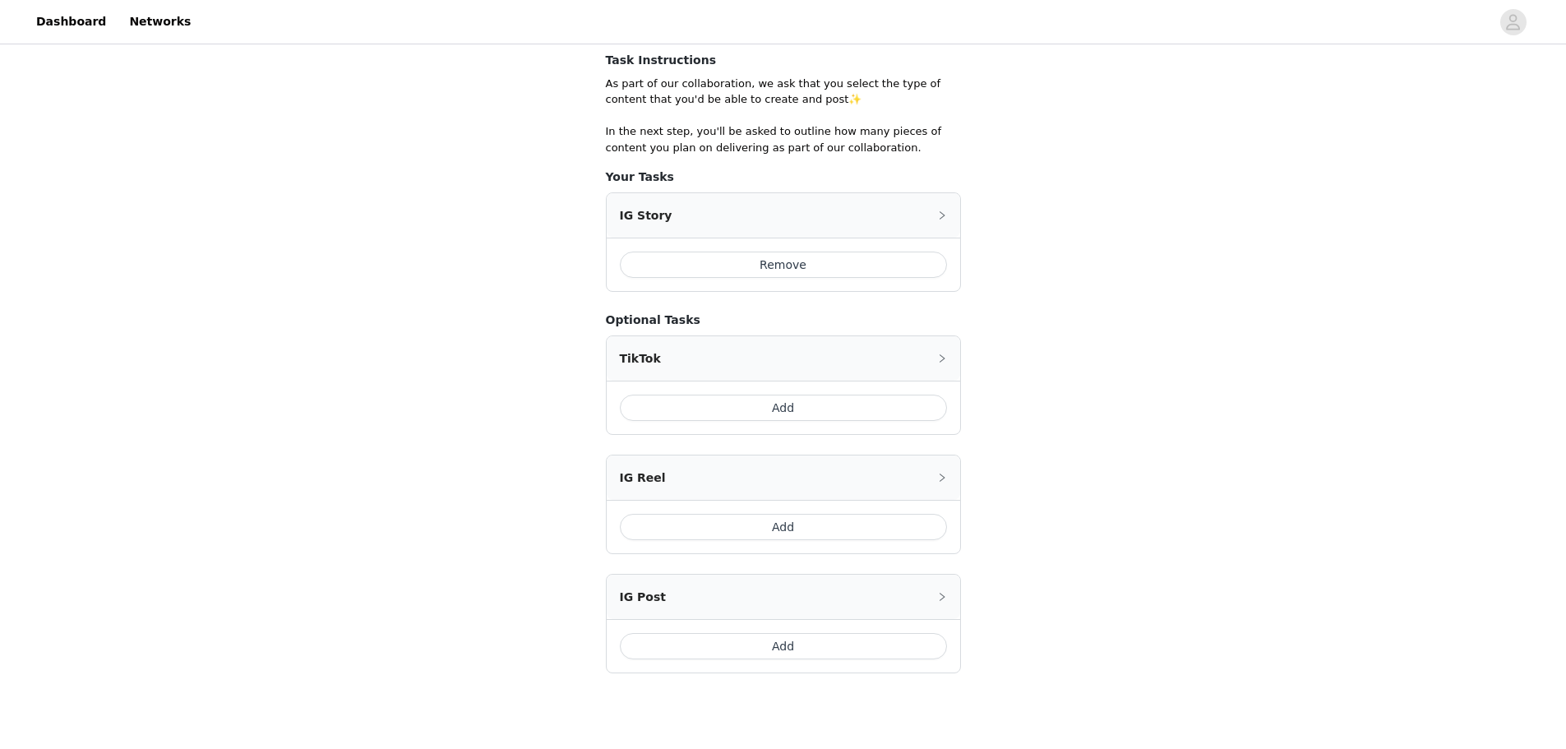
click at [808, 410] on button "Add" at bounding box center [783, 408] width 327 height 26
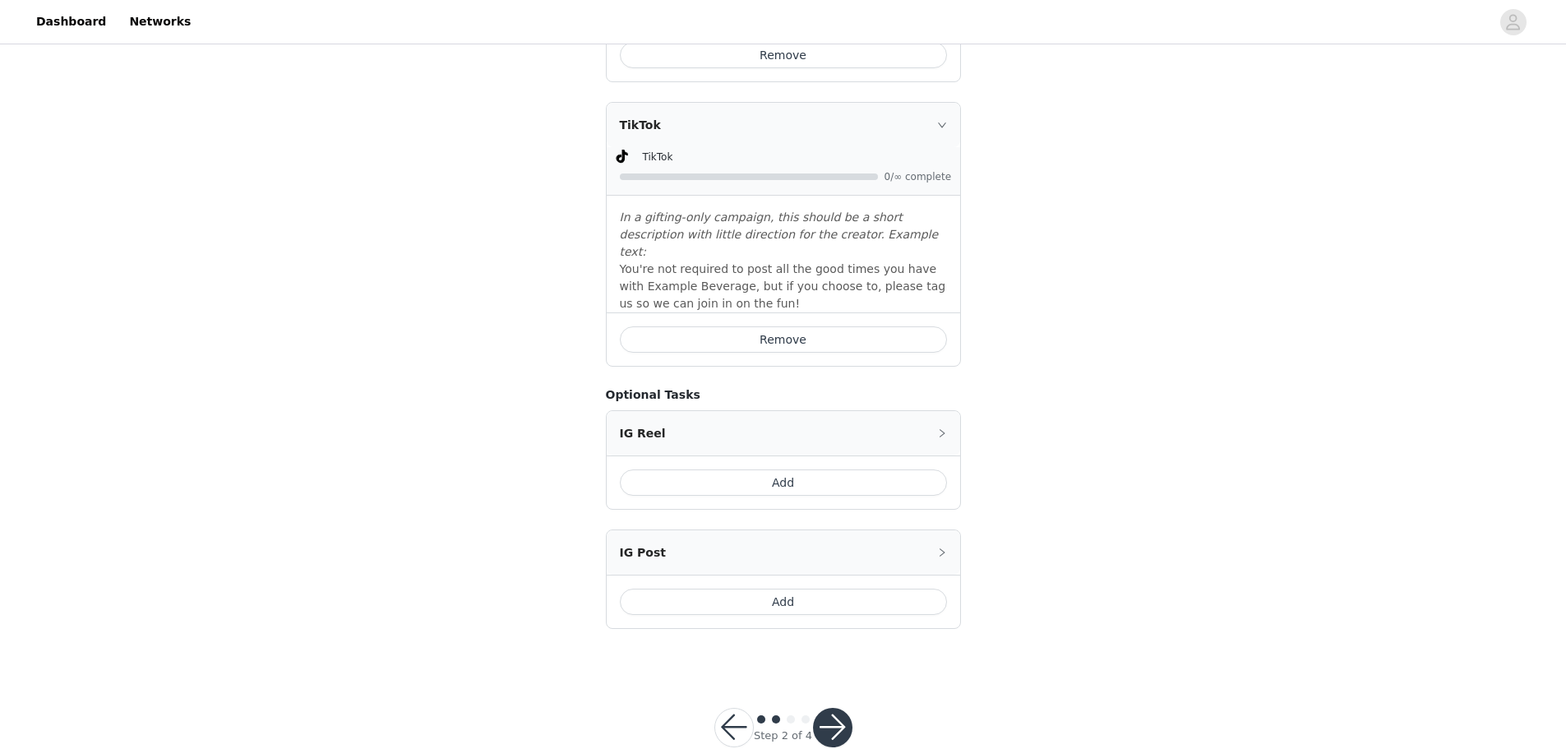
scroll to position [537, 0]
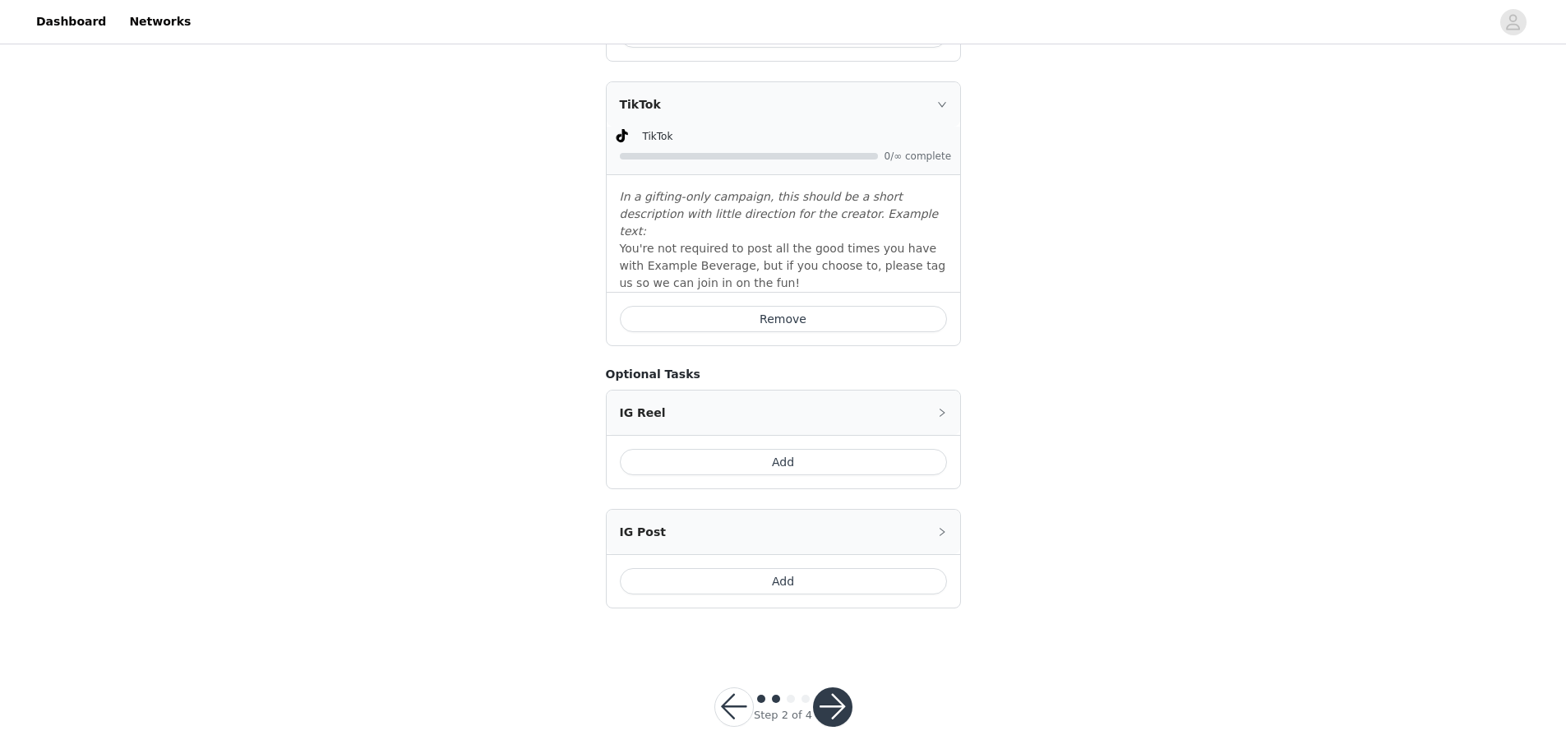
click at [816, 449] on button "Add" at bounding box center [783, 462] width 327 height 26
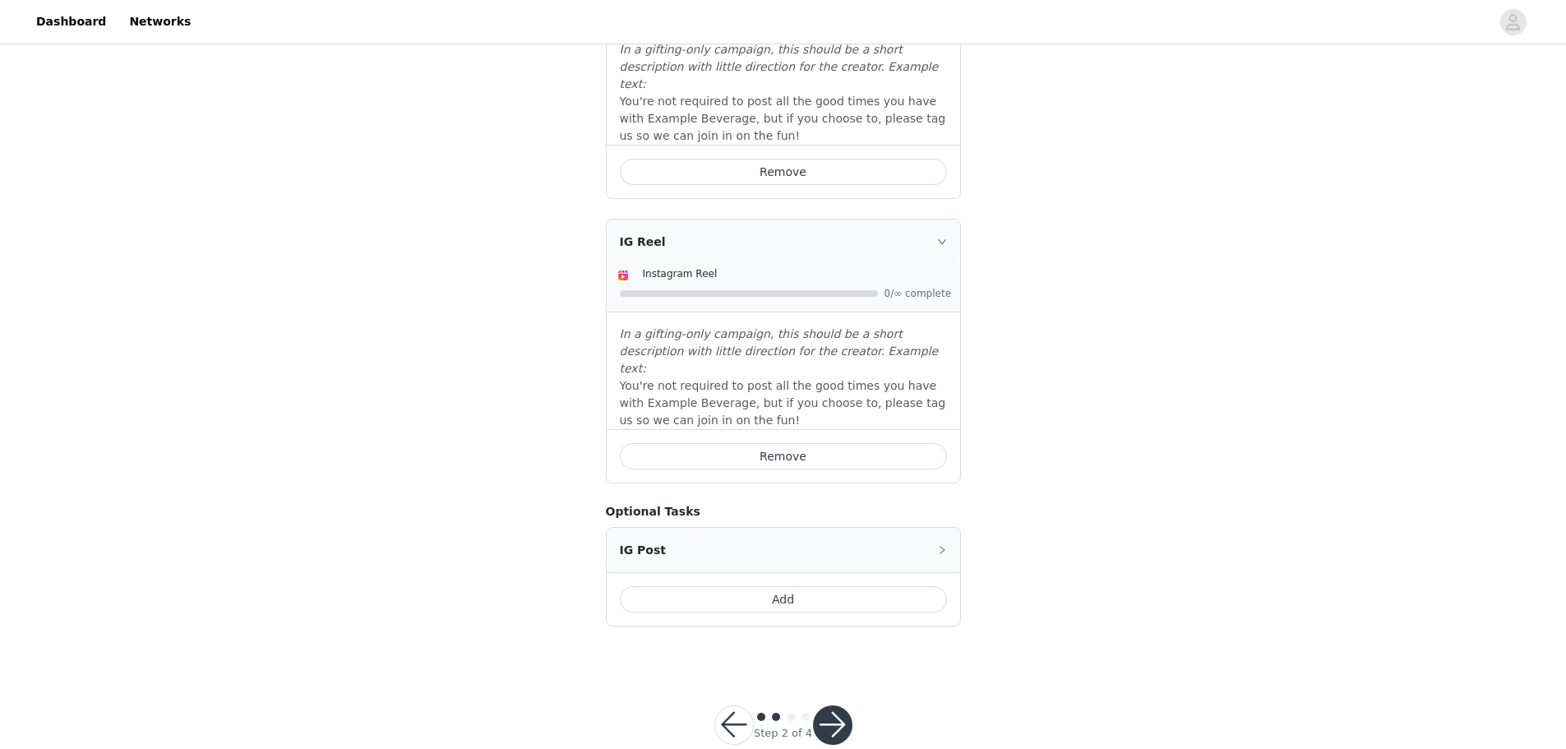
scroll to position [685, 0]
click at [819, 585] on button "Add" at bounding box center [783, 598] width 327 height 26
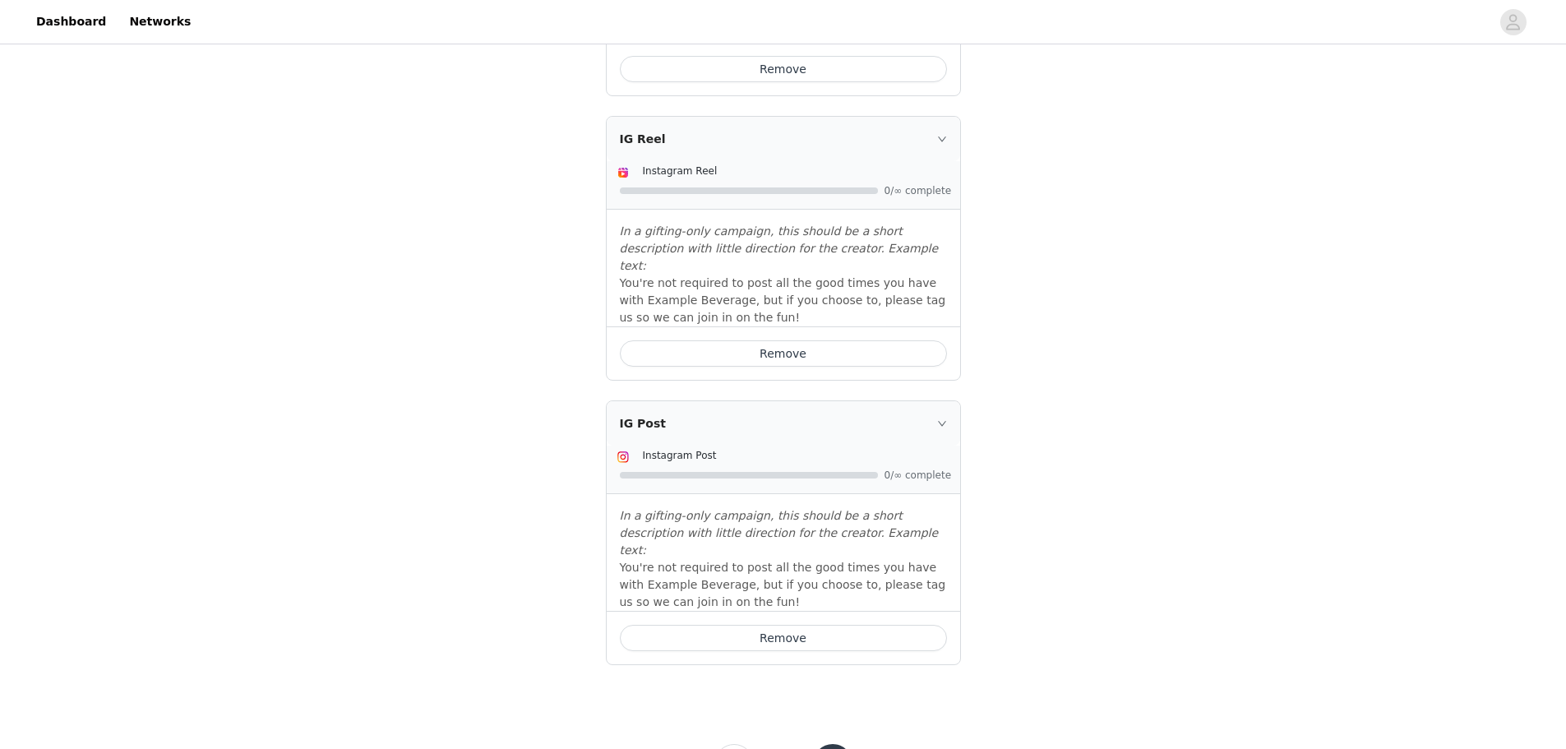
scroll to position [809, 0]
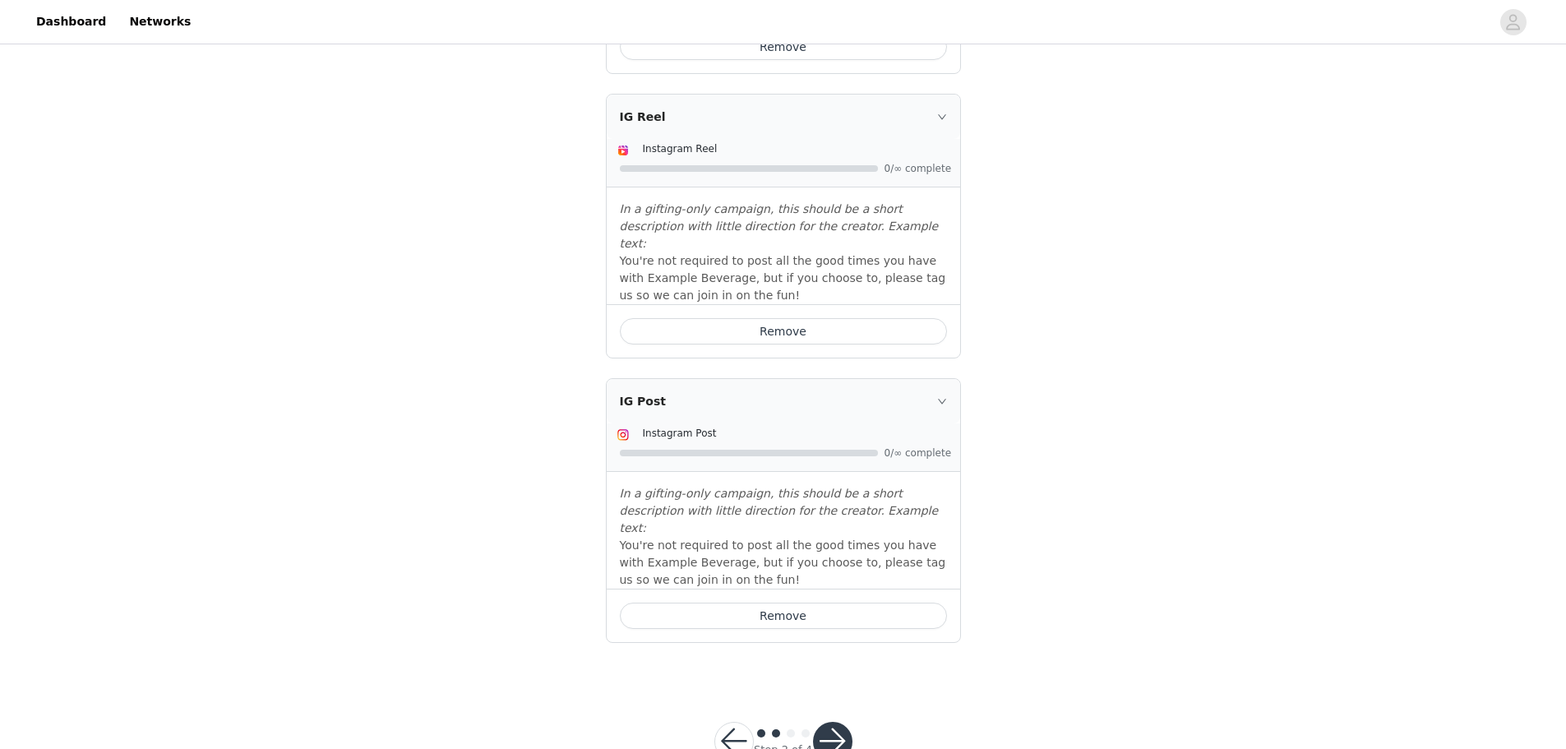
click at [825, 722] on button "button" at bounding box center [832, 741] width 39 height 39
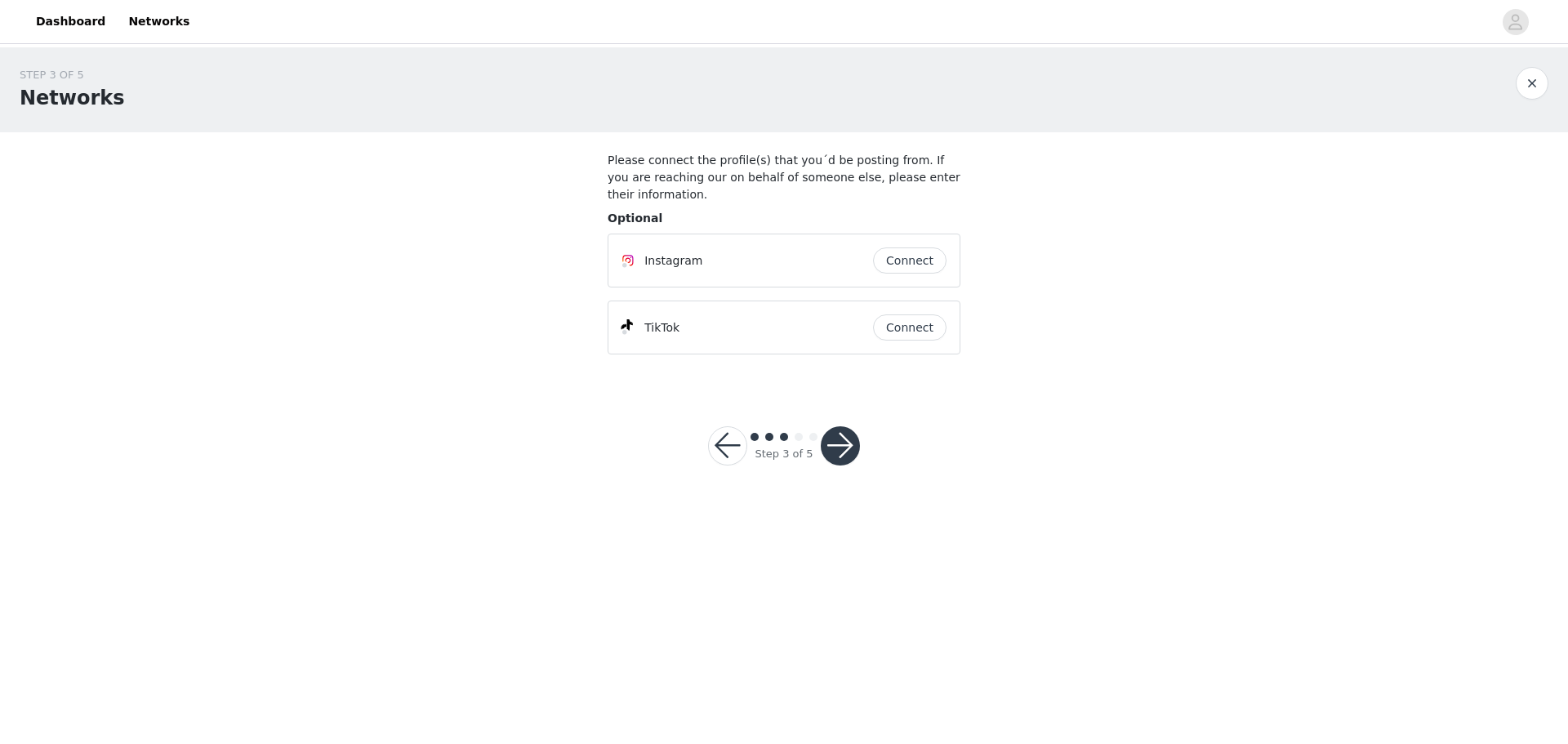
click at [906, 251] on button "Connect" at bounding box center [910, 260] width 74 height 26
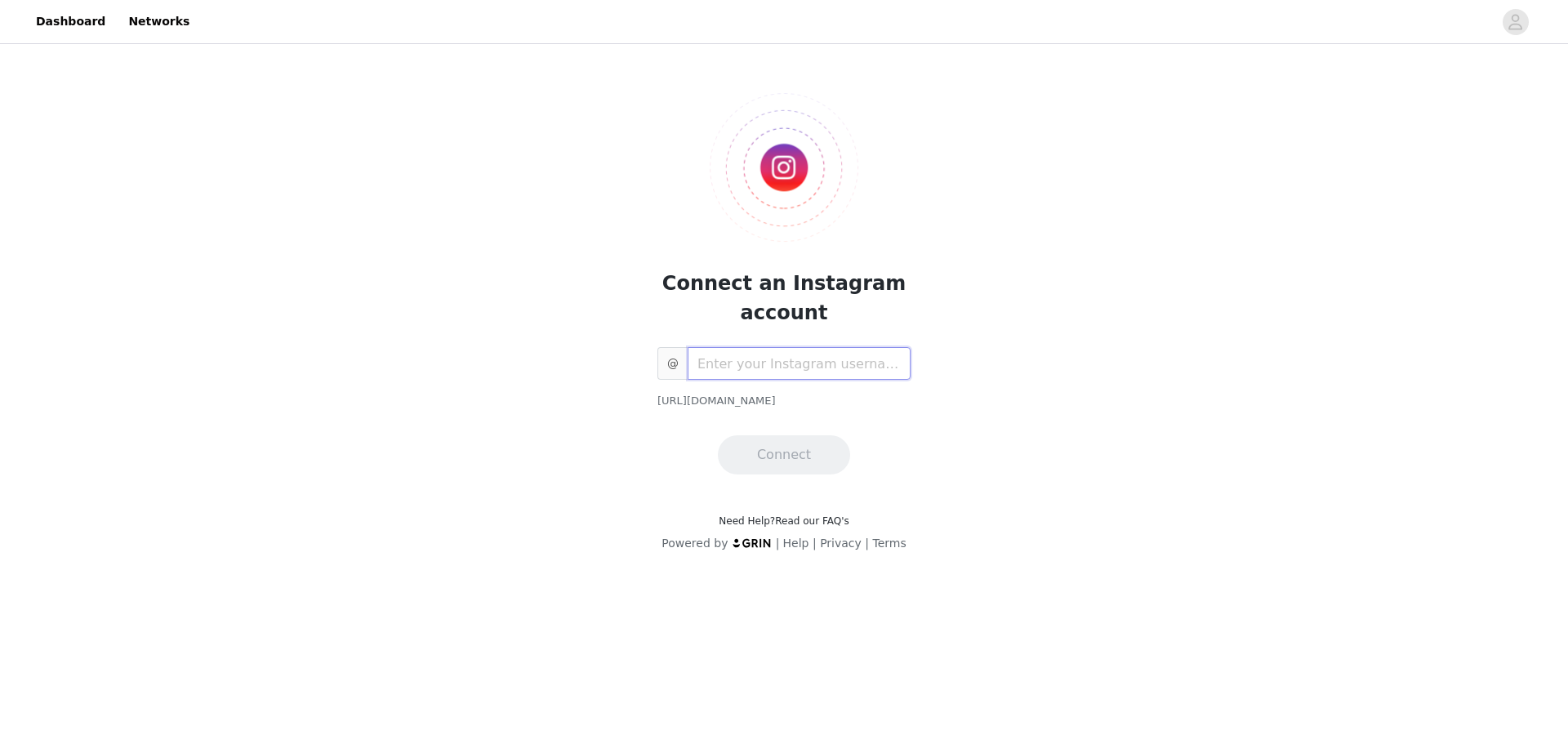
click at [727, 374] on input "text" at bounding box center [799, 363] width 223 height 33
type input "vigilantetalks"
click at [801, 450] on button "Connect" at bounding box center [784, 454] width 132 height 39
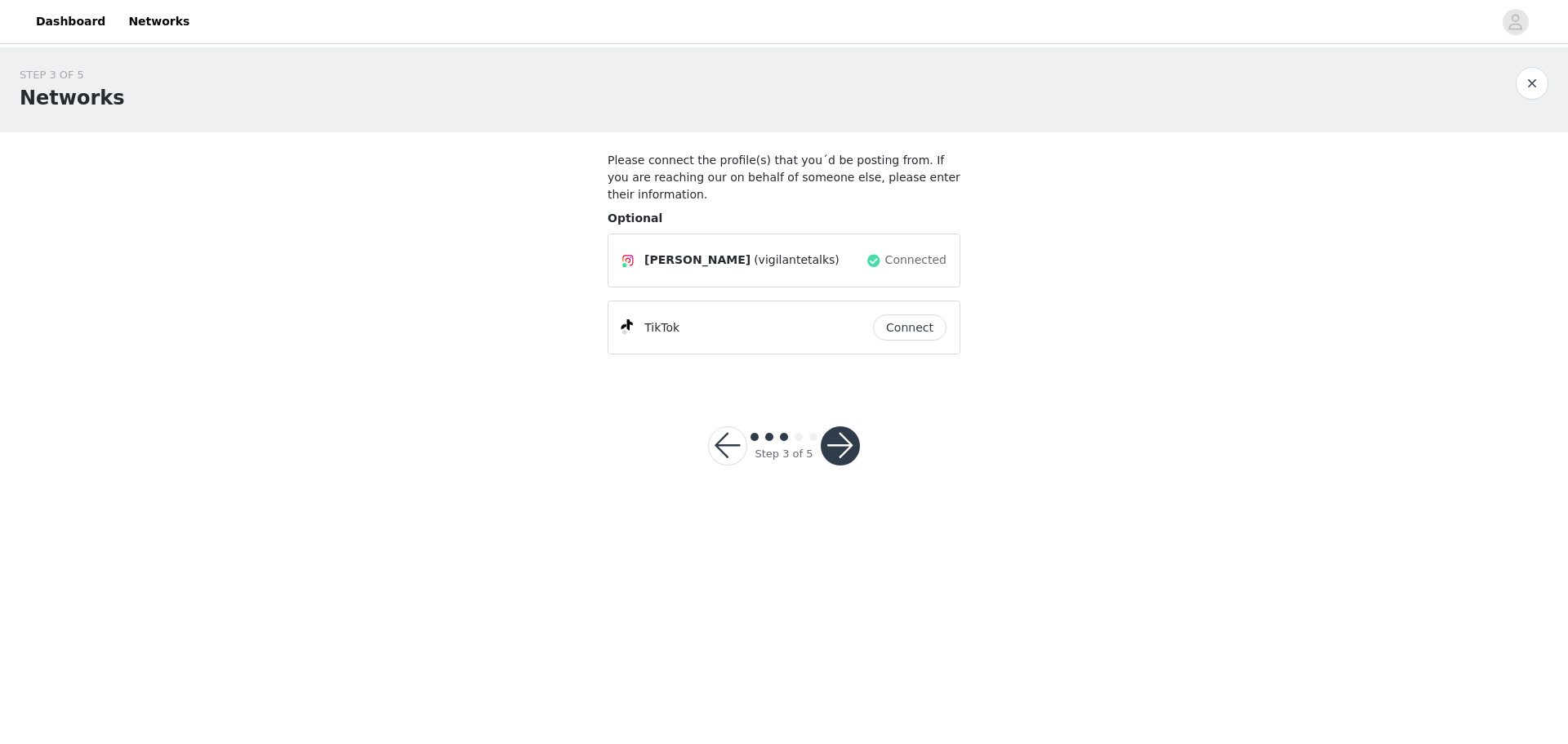
click at [913, 333] on button "Connect" at bounding box center [910, 327] width 74 height 26
click at [837, 453] on button "button" at bounding box center [840, 445] width 39 height 39
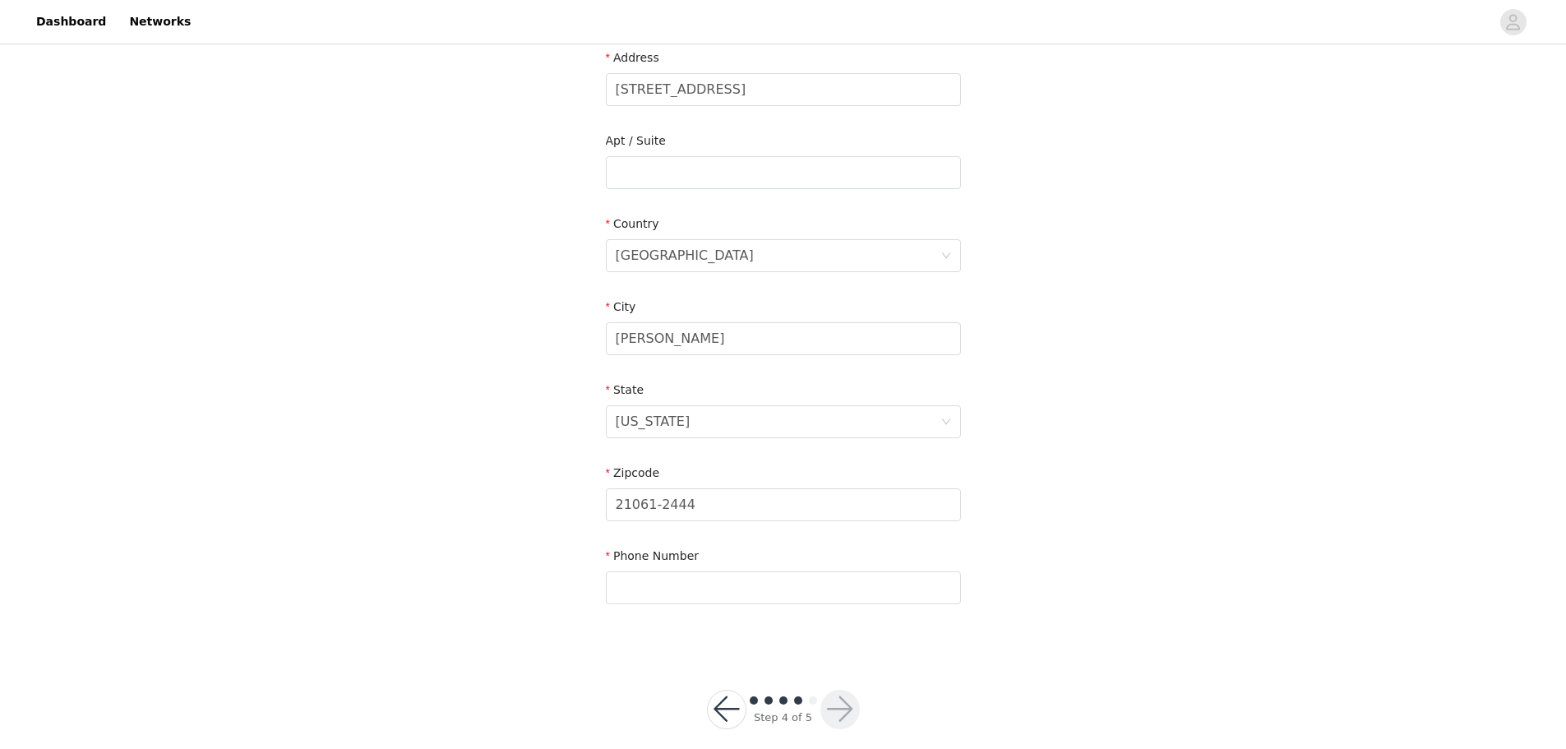
scroll to position [390, 0]
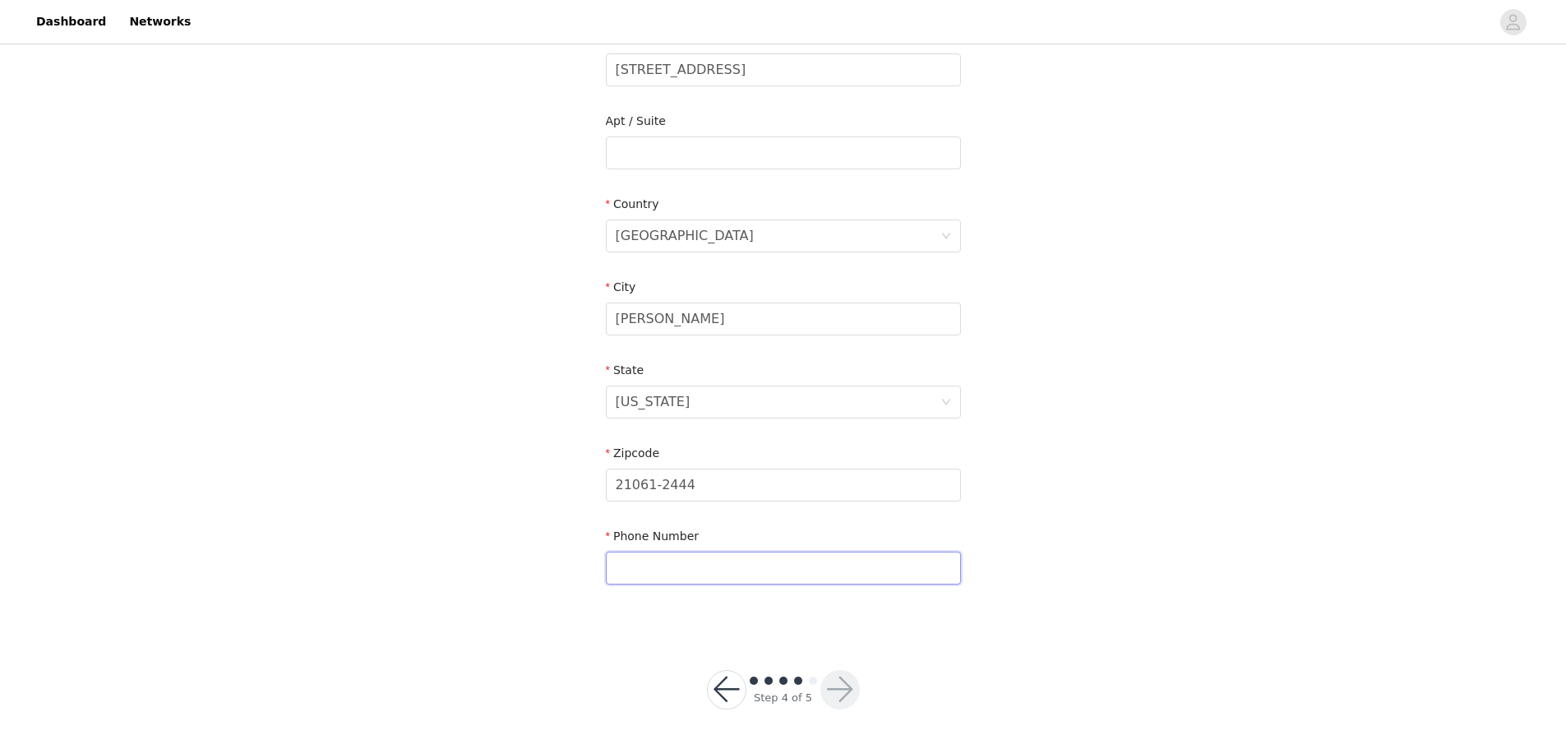
click at [769, 568] on input "text" at bounding box center [783, 568] width 355 height 33
type input "2404633538"
click at [843, 683] on button "button" at bounding box center [839, 689] width 39 height 39
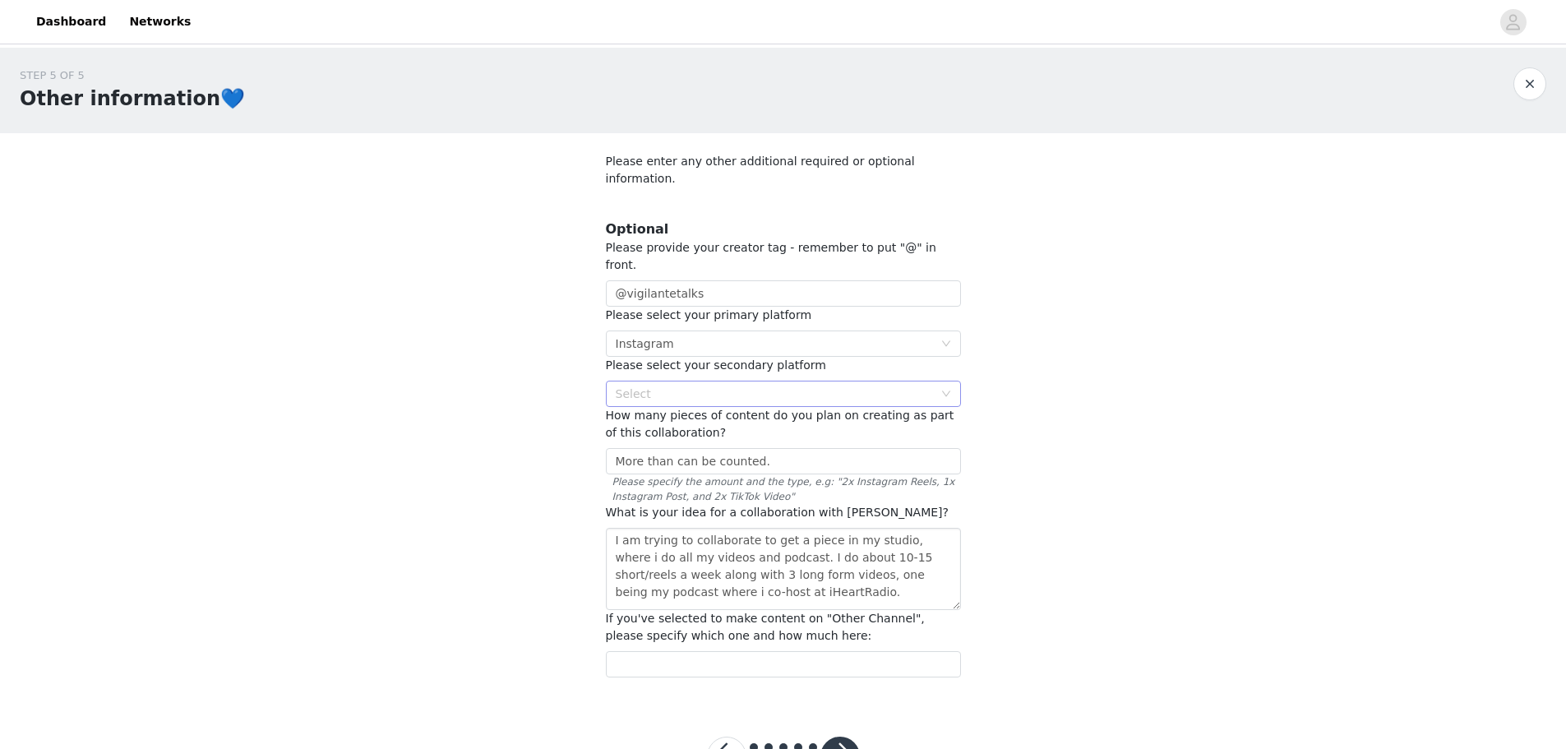
click at [768, 386] on div "Select" at bounding box center [774, 394] width 317 height 16
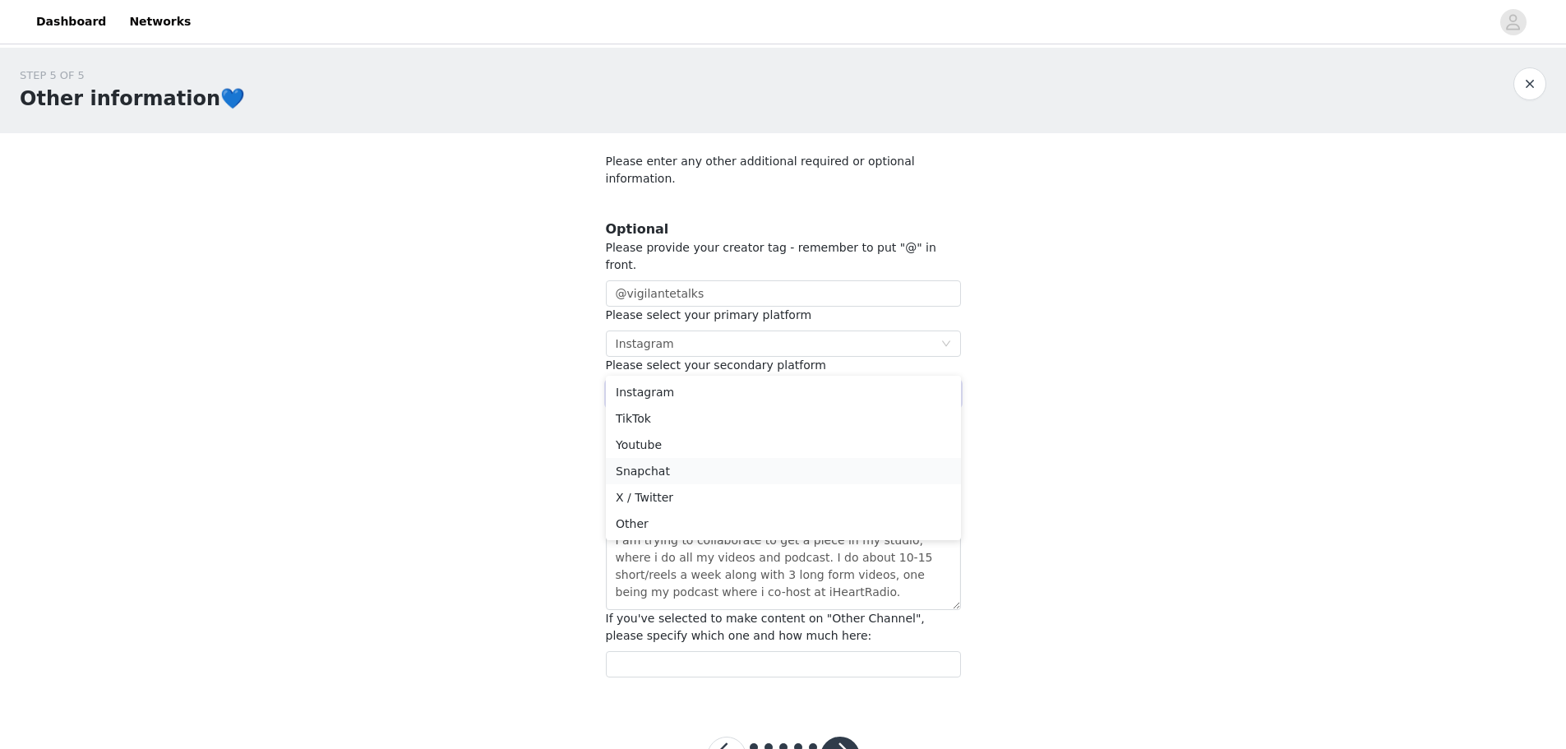
scroll to position [32, 0]
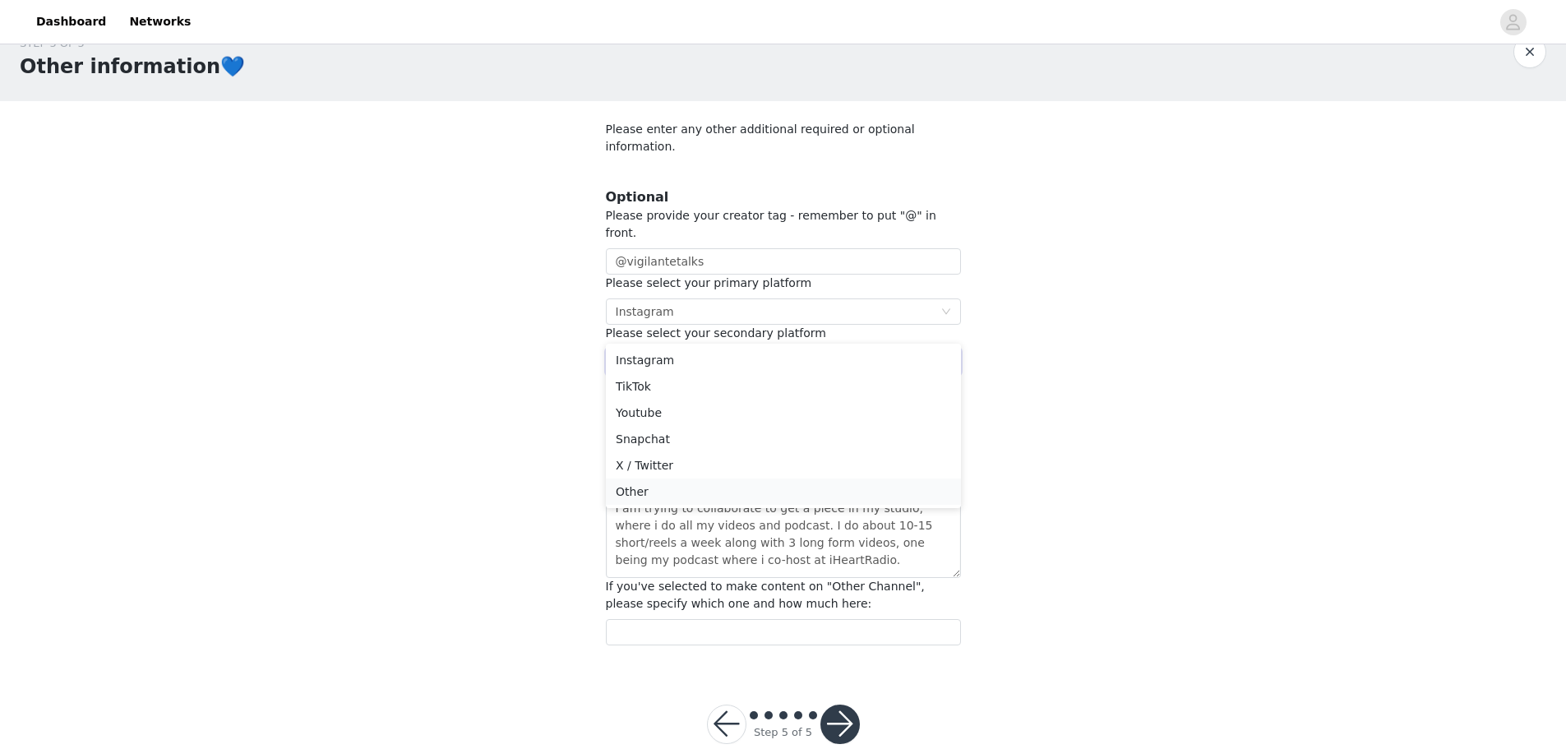
click at [638, 488] on li "Other" at bounding box center [783, 491] width 355 height 26
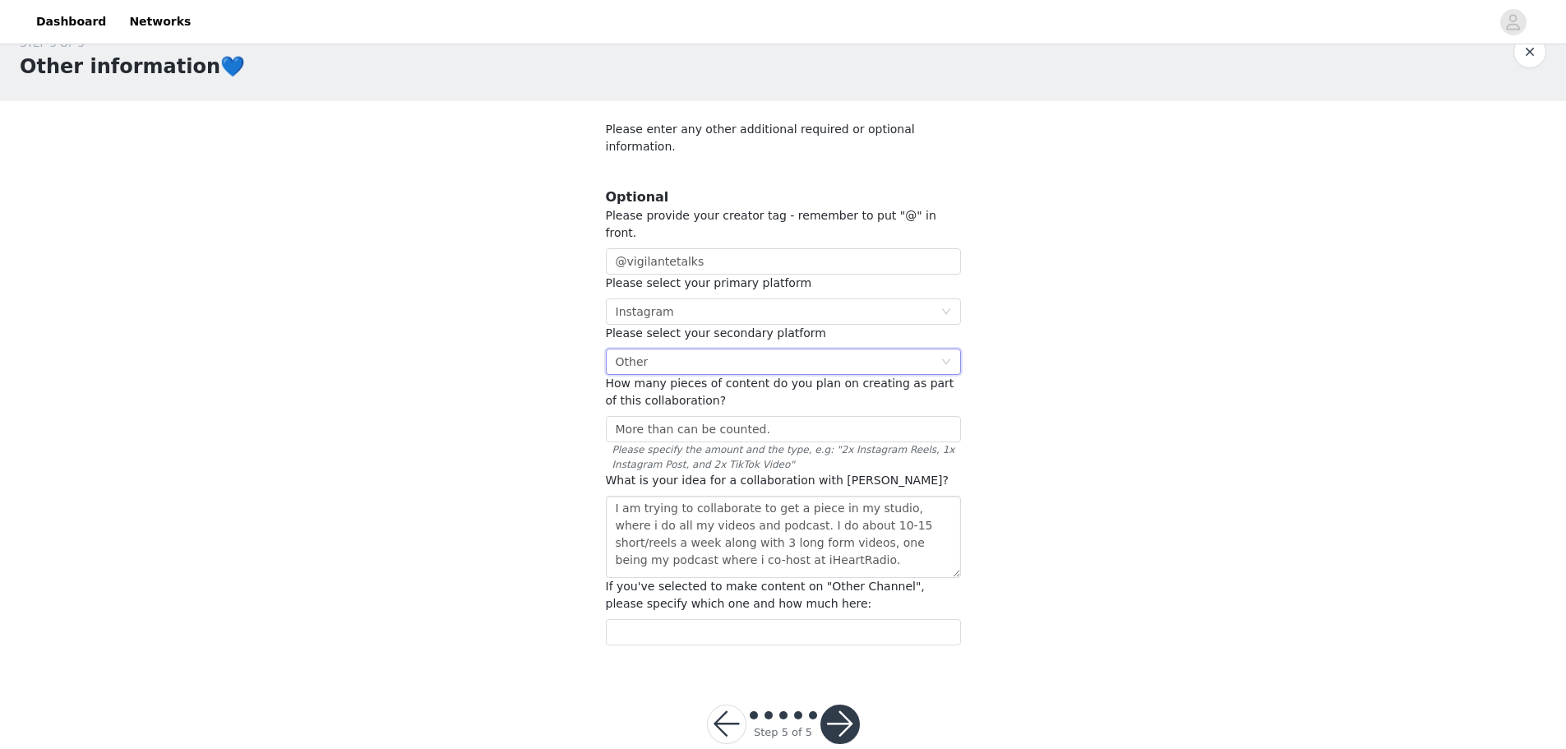
click at [663, 349] on div "Select Other" at bounding box center [778, 361] width 325 height 25
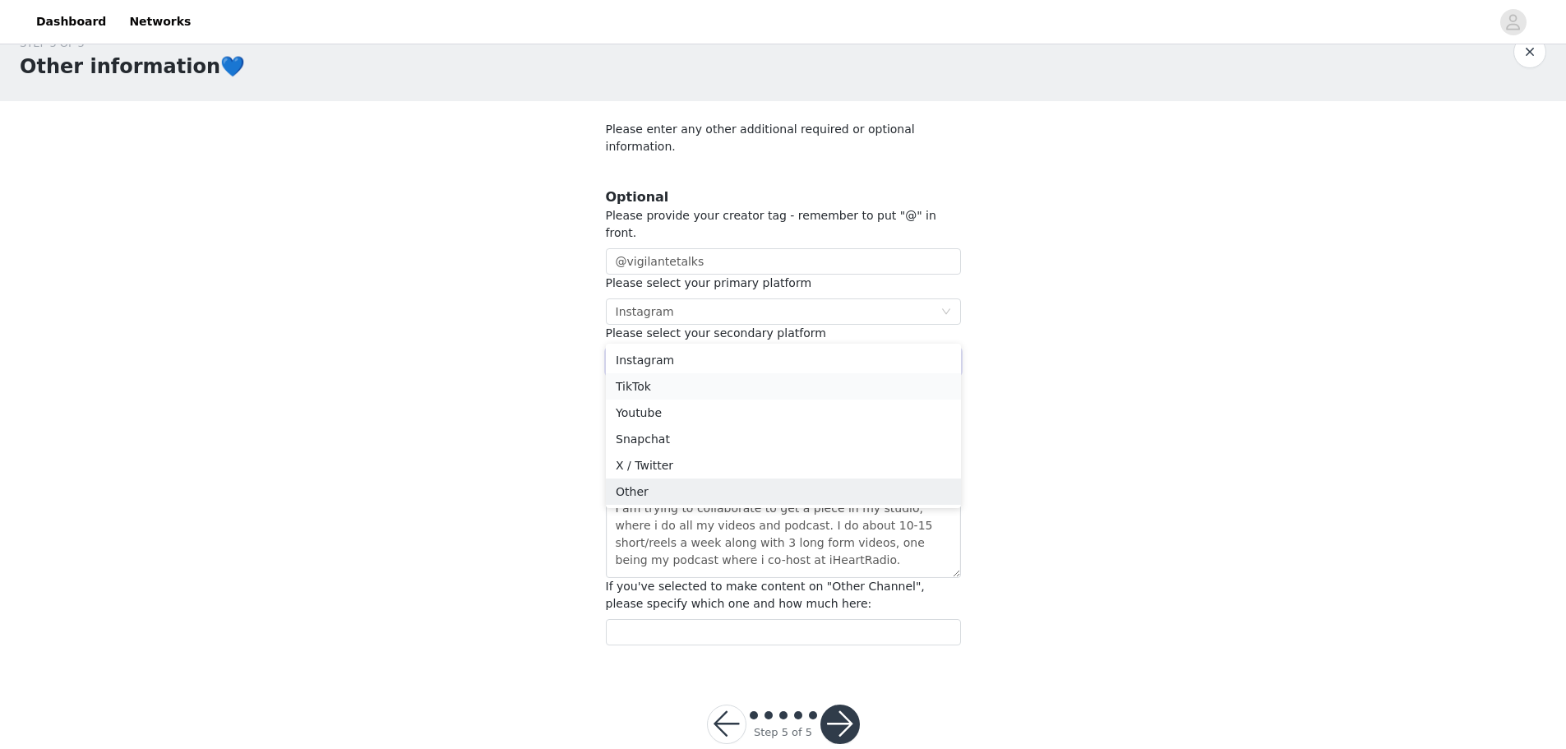
click at [632, 385] on li "TikTok" at bounding box center [783, 386] width 355 height 26
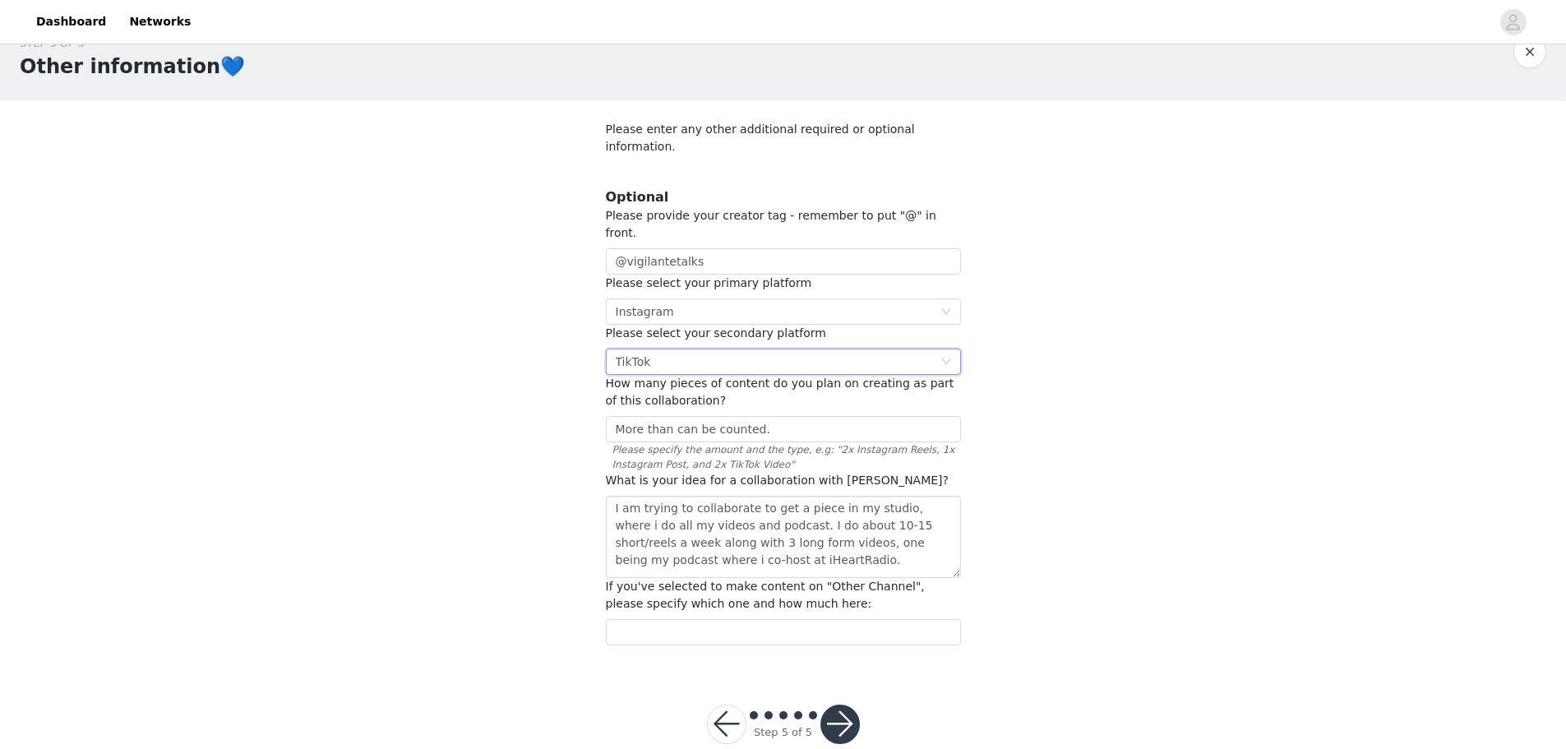
click at [671, 349] on div "Select TikTok" at bounding box center [778, 361] width 325 height 25
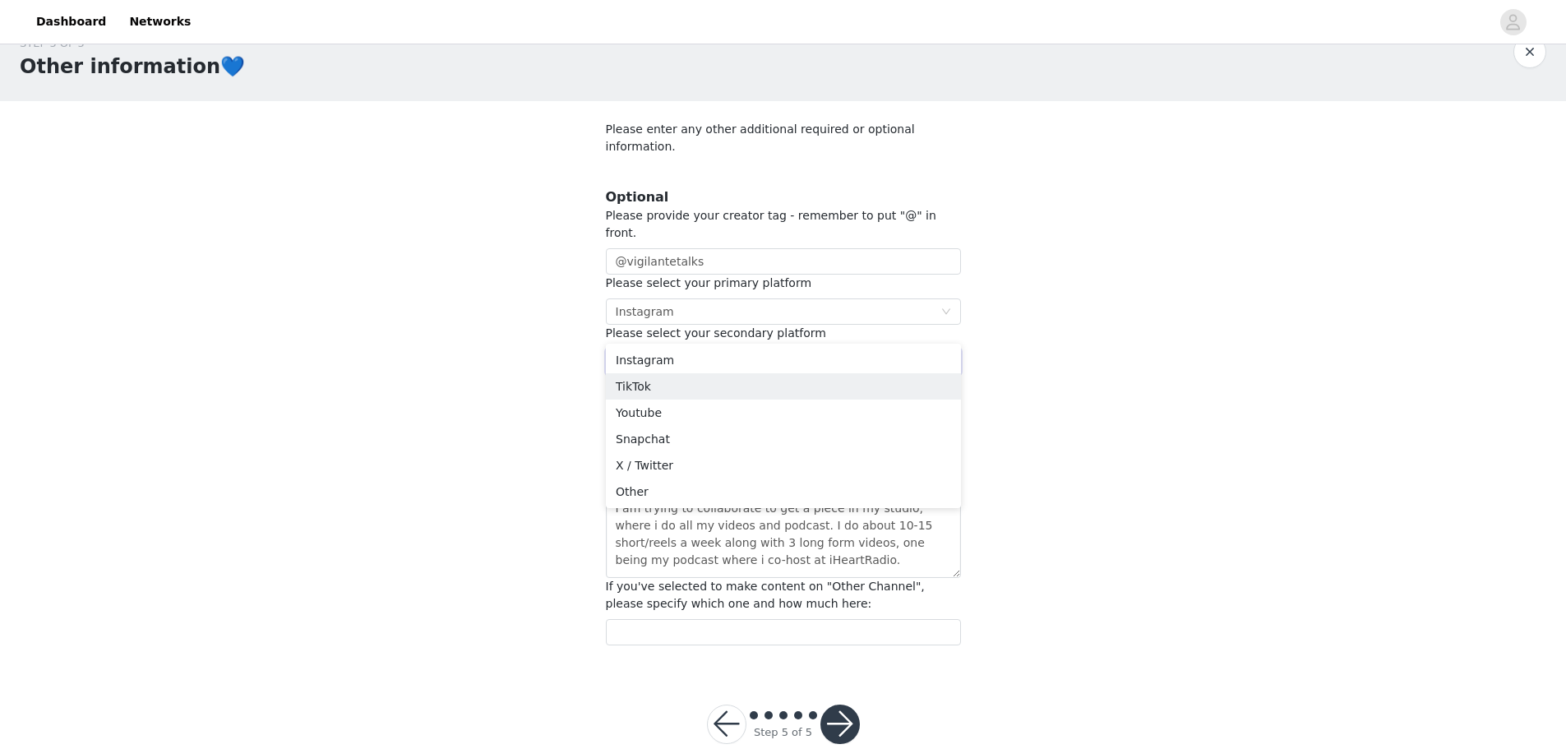
click at [1156, 371] on div "STEP 5 OF 5 Other information💙 Please enter any other additional required or op…" at bounding box center [783, 340] width 1566 height 649
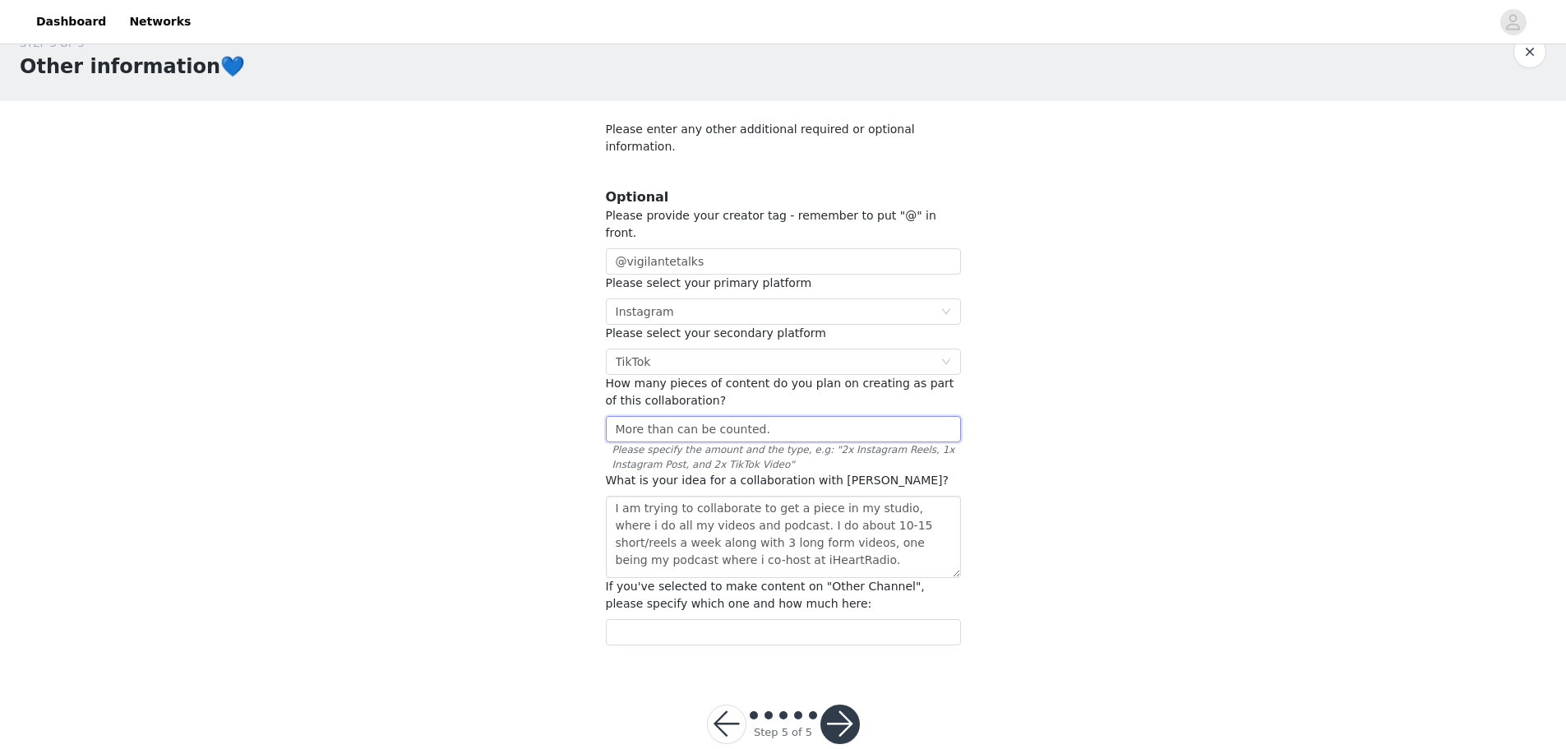
click at [837, 416] on input "More than can be counted." at bounding box center [783, 429] width 355 height 26
click at [770, 529] on textarea "I am trying to collaborate to get a piece in my studio, where i do all my video…" at bounding box center [783, 537] width 355 height 82
drag, startPoint x: 823, startPoint y: 535, endPoint x: 725, endPoint y: 546, distance: 98.4
click at [725, 546] on section "Please enter any other additional required or optional information. Optional Pl…" at bounding box center [783, 383] width 395 height 564
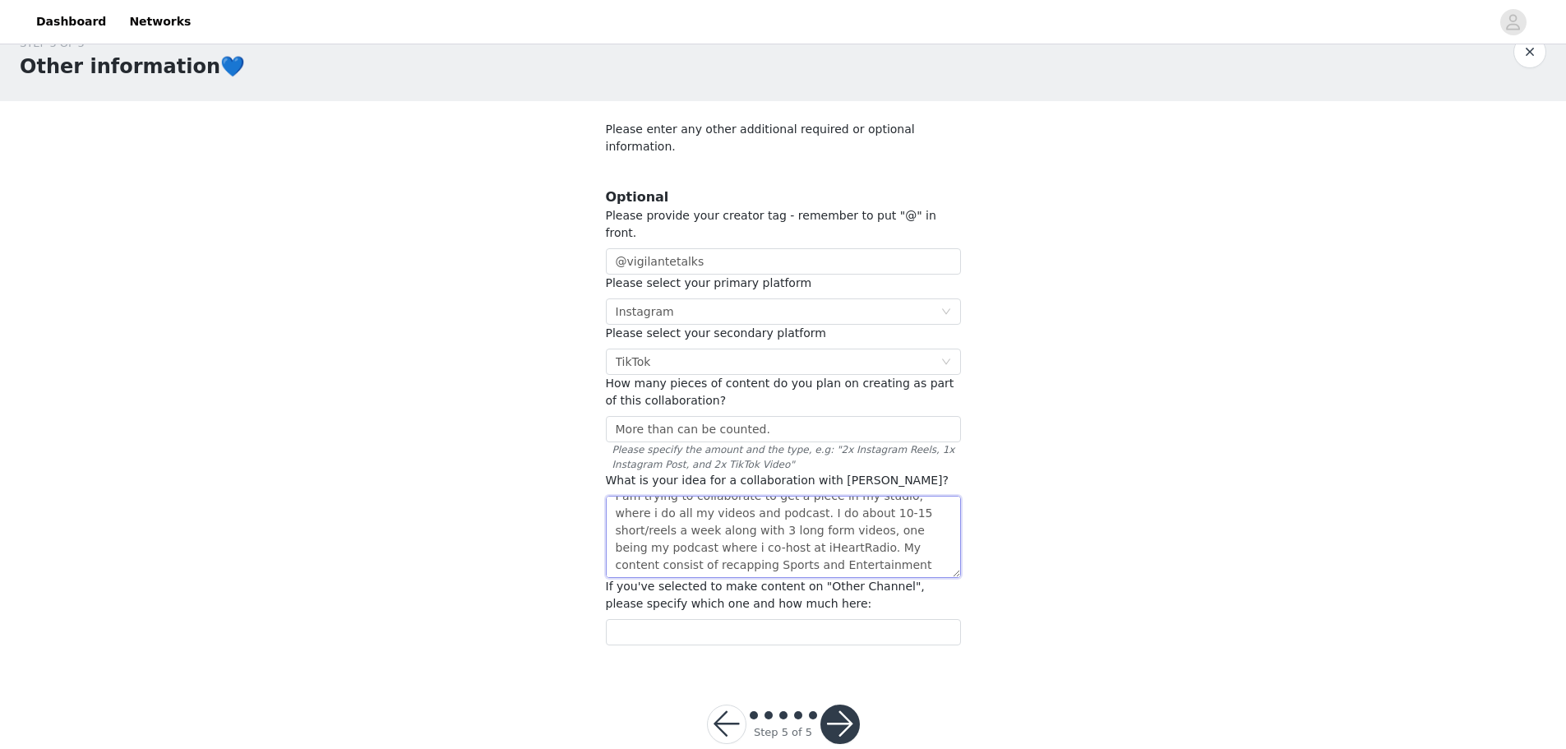
click at [825, 534] on textarea "I am trying to collaborate to get a piece in my studio, where i do all my video…" at bounding box center [783, 537] width 355 height 82
click at [834, 526] on textarea "I am trying to collaborate to get a piece in my studio, where i do all my video…" at bounding box center [783, 537] width 355 height 82
type textarea "I am trying to collaborate to get a piece in my studio, where i do all my video…"
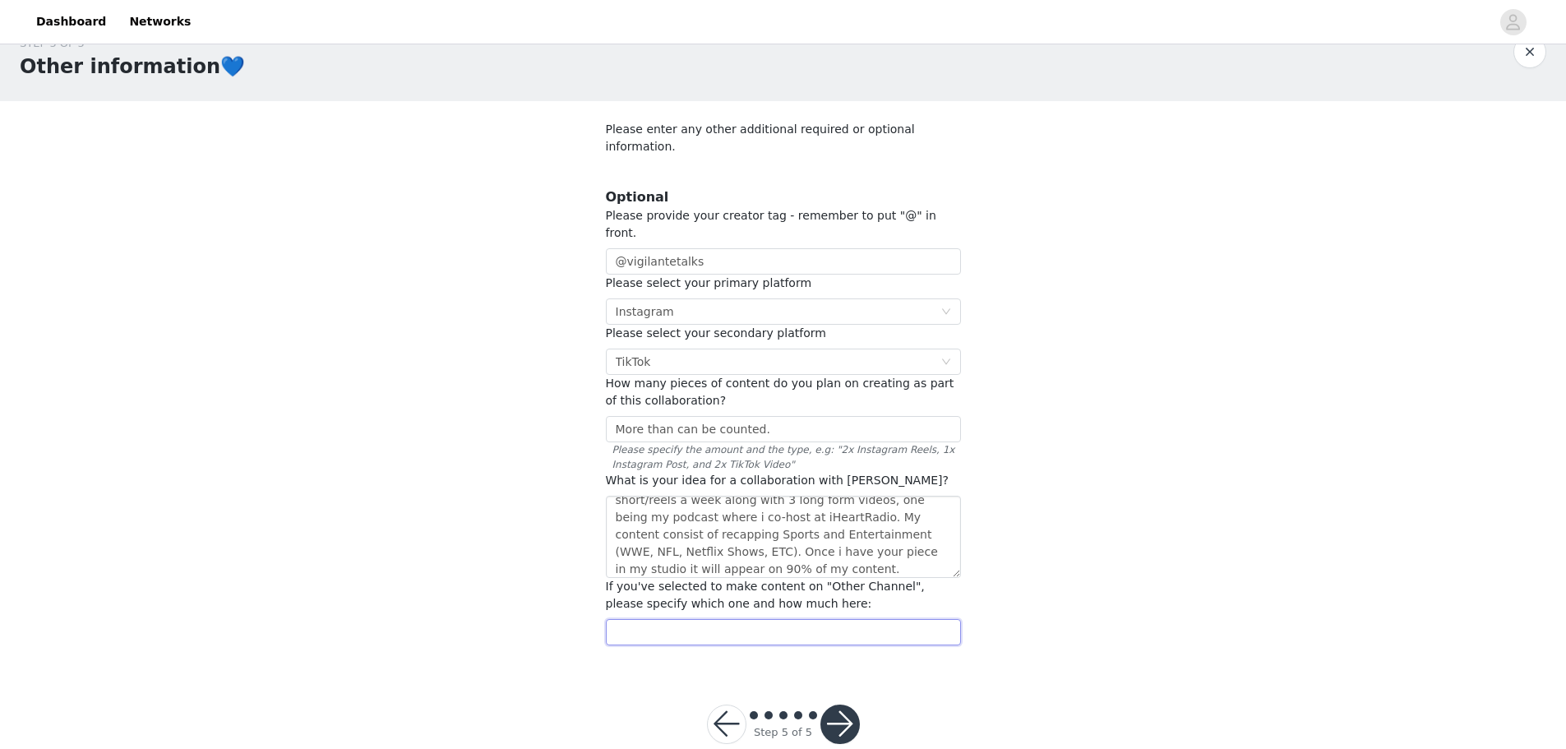
click at [800, 619] on input "text" at bounding box center [783, 632] width 355 height 26
click at [663, 619] on input "text" at bounding box center [783, 632] width 355 height 26
type input "aside from TikTok and Instagram, i post on Facebook where i have 74K followers …"
click at [1310, 624] on div "STEP 5 OF 5 Other information💙 Please enter any other additional required or op…" at bounding box center [783, 340] width 1566 height 649
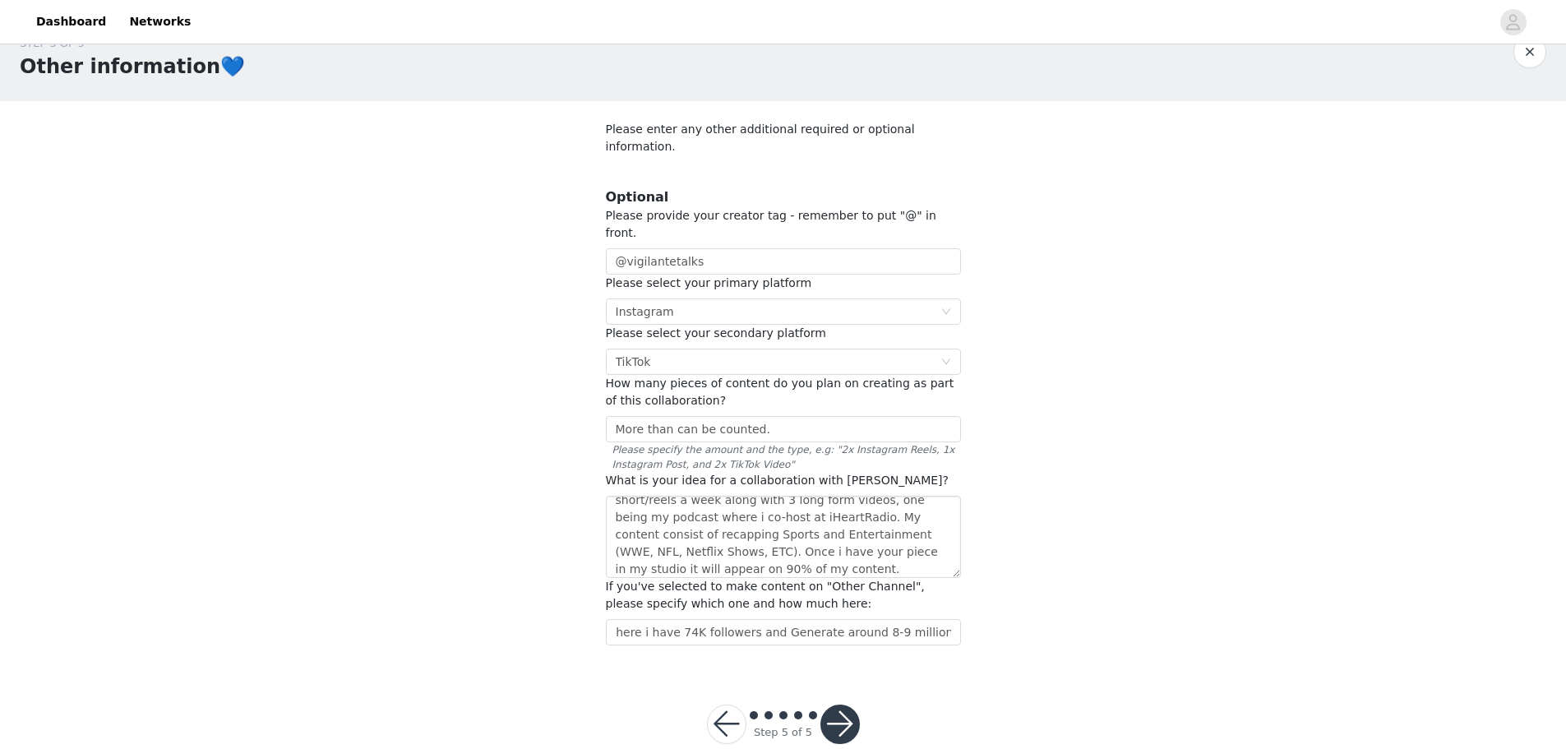
scroll to position [0, 0]
click at [850, 705] on button "button" at bounding box center [839, 724] width 39 height 39
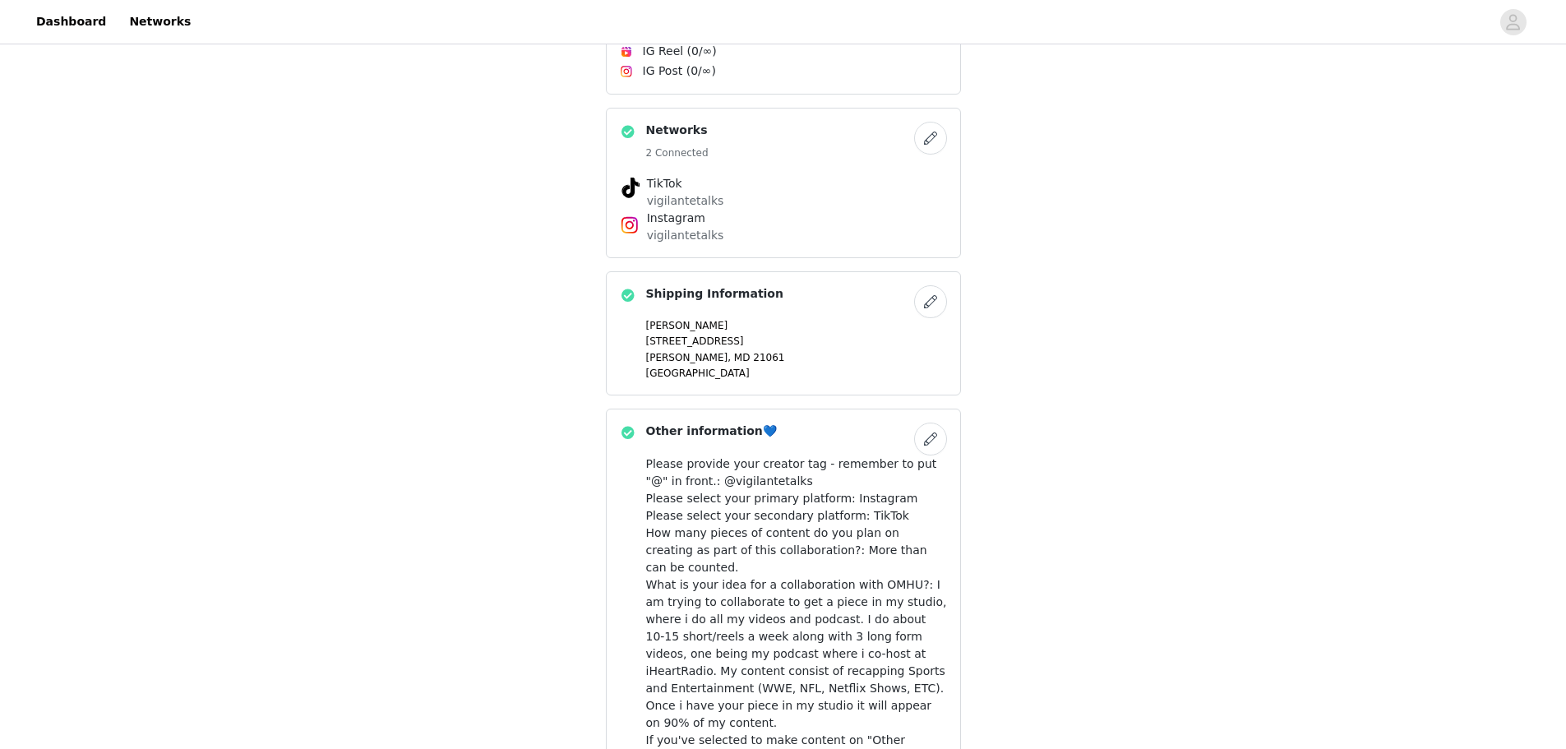
scroll to position [737, 0]
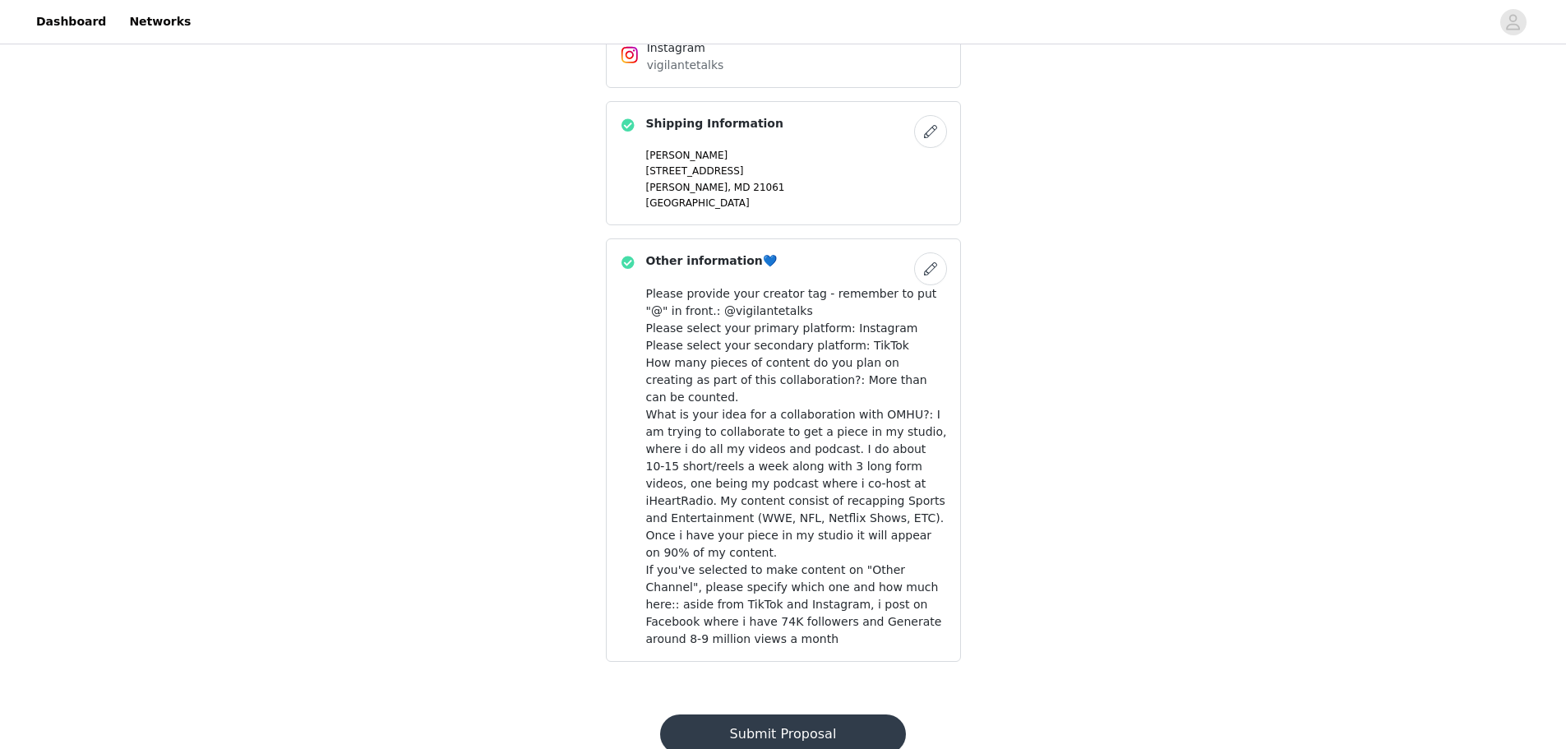
click at [802, 714] on button "Submit Proposal" at bounding box center [783, 733] width 246 height 39
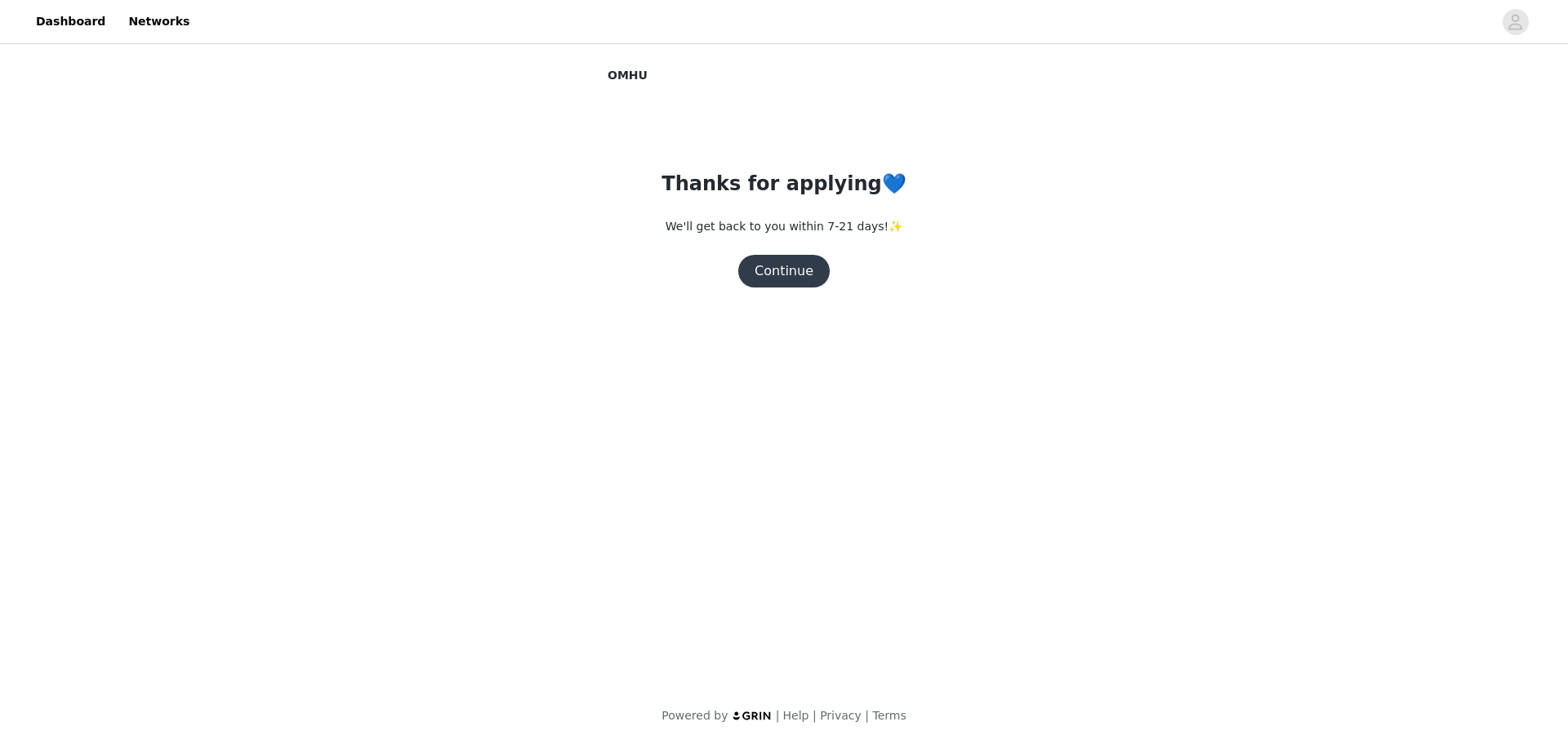
click at [787, 274] on button "Continue" at bounding box center [784, 270] width 91 height 33
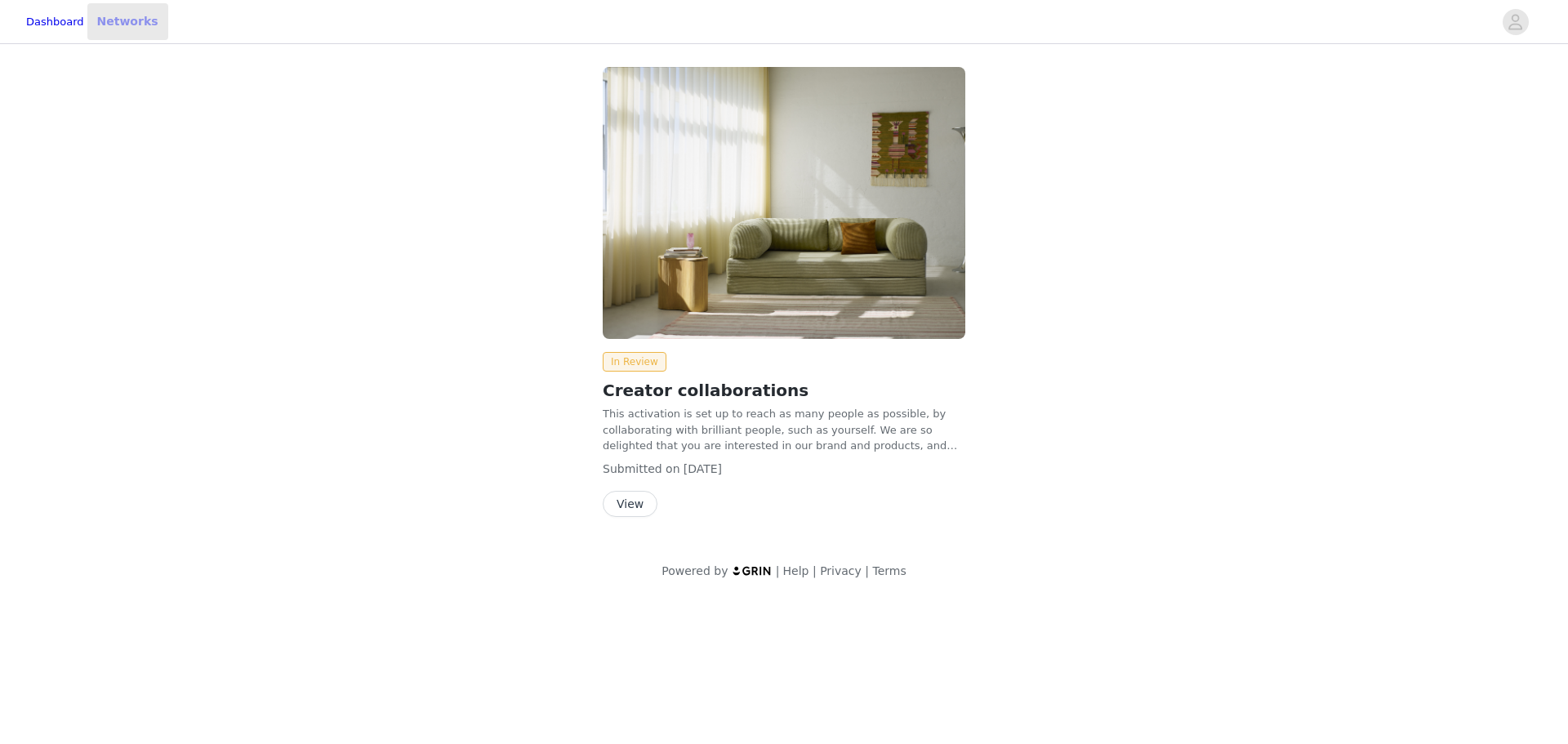
click at [145, 22] on link "Networks" at bounding box center [127, 21] width 80 height 37
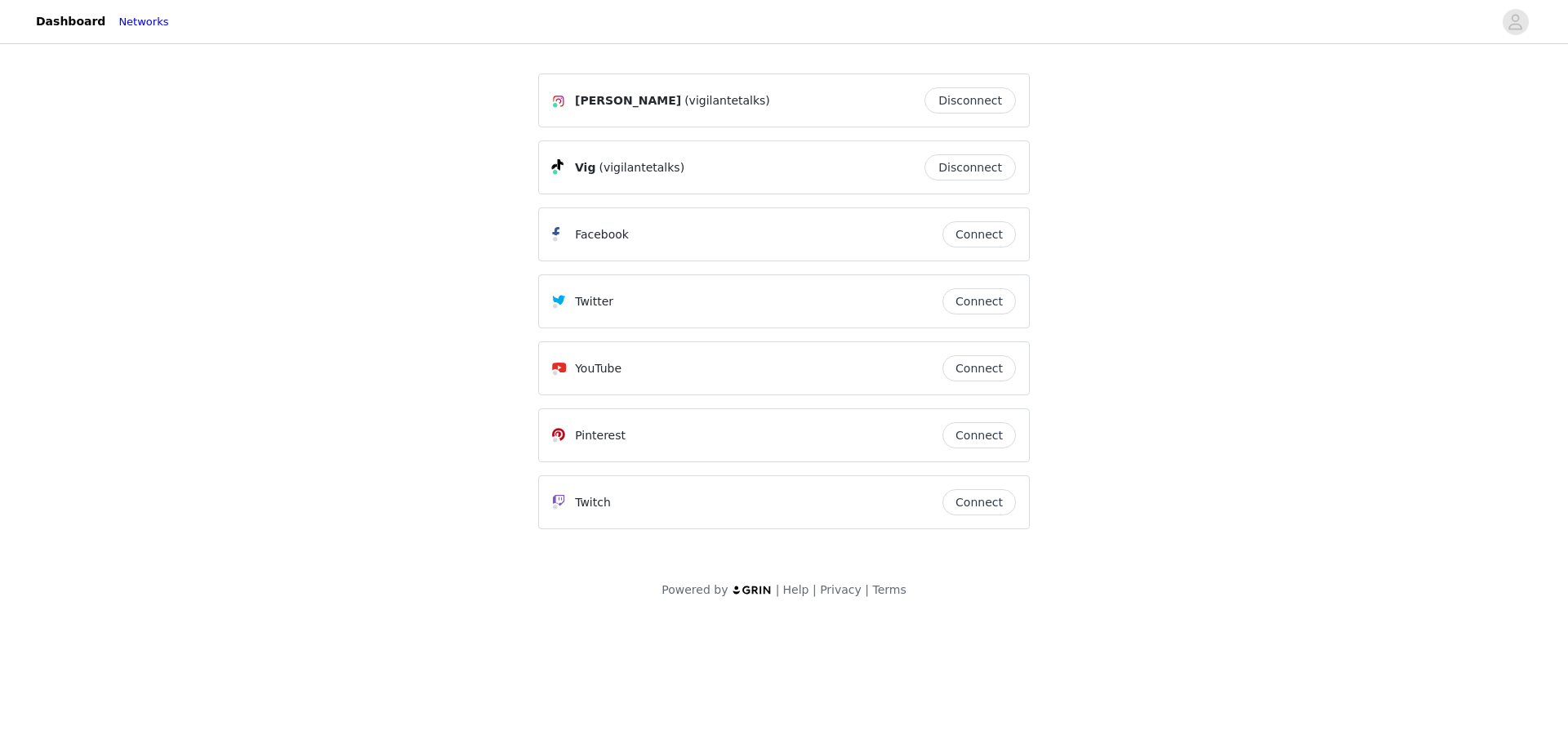
click at [994, 238] on button "Connect" at bounding box center [980, 234] width 74 height 26
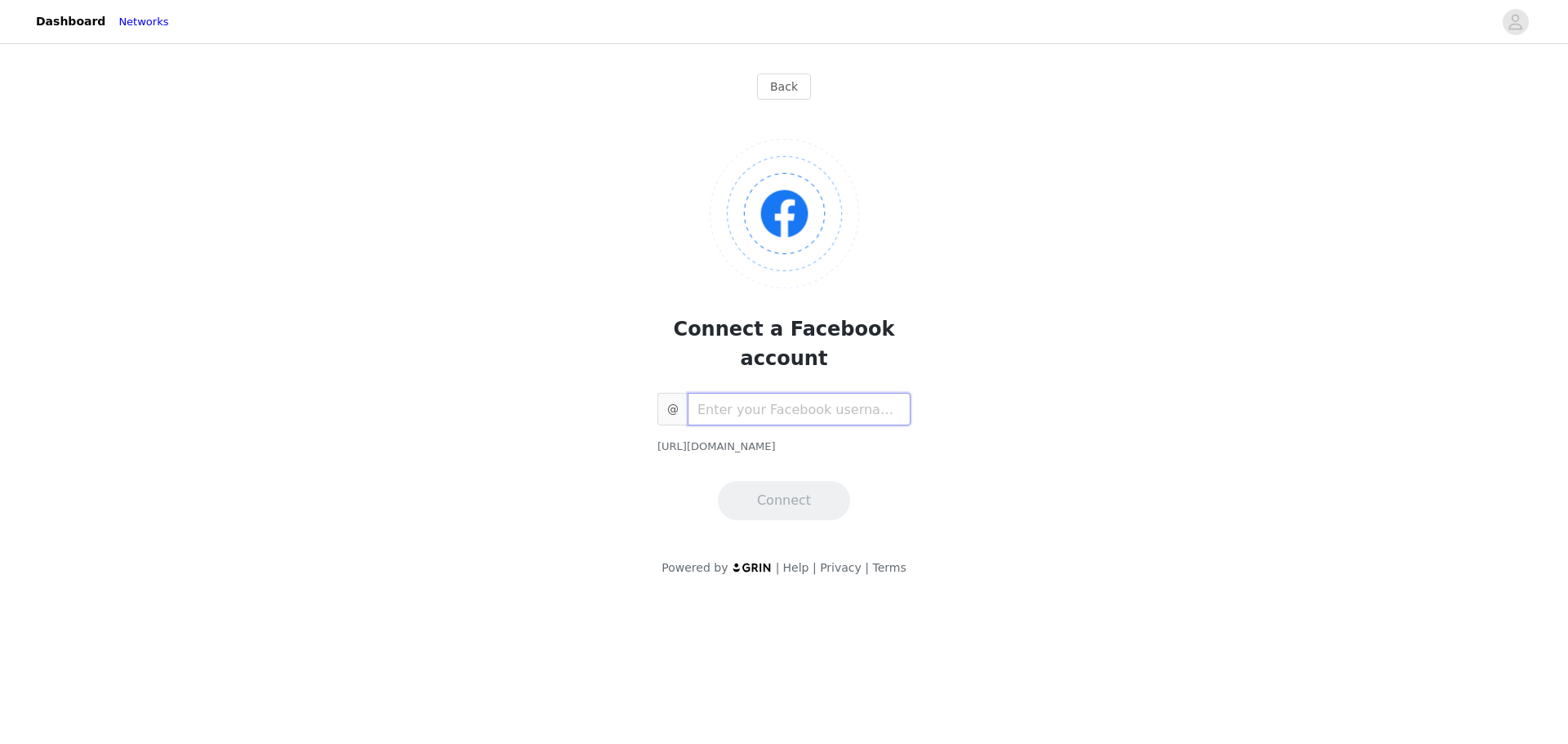
click at [797, 392] on input "text" at bounding box center [799, 408] width 223 height 33
type input "VigilanteTalks"
click at [792, 481] on button "Connect" at bounding box center [784, 500] width 132 height 39
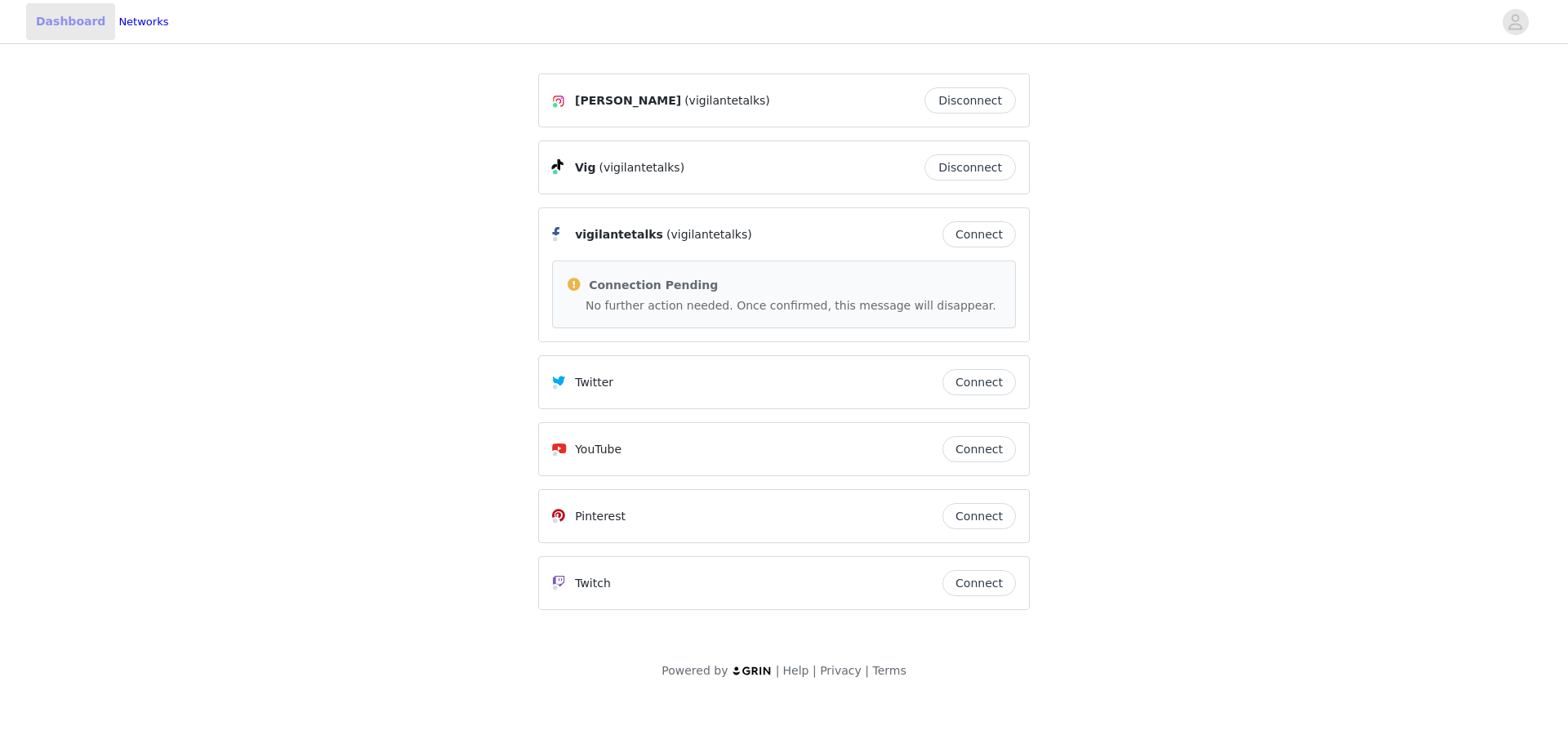
click at [59, 17] on link "Dashboard" at bounding box center [71, 21] width 89 height 37
